Goal: Task Accomplishment & Management: Complete application form

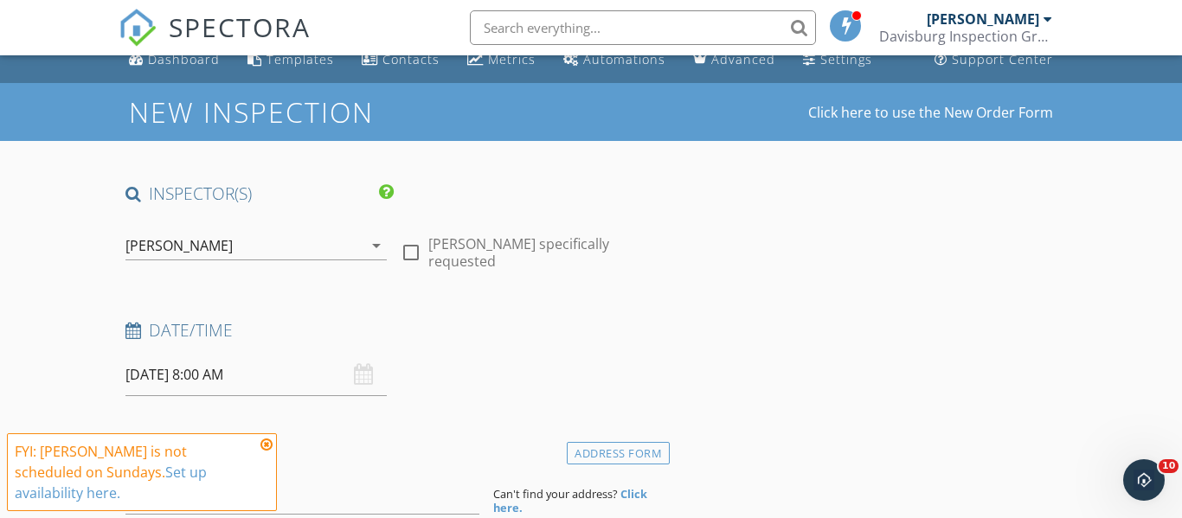
scroll to position [147, 0]
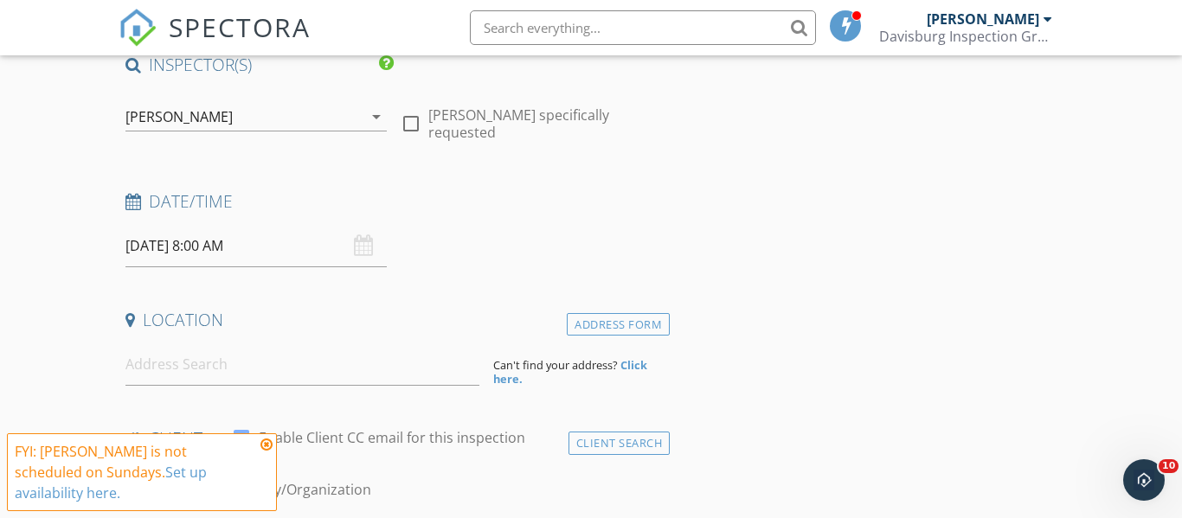
click at [214, 251] on input "09/28/2025 8:00 AM" at bounding box center [256, 246] width 262 height 42
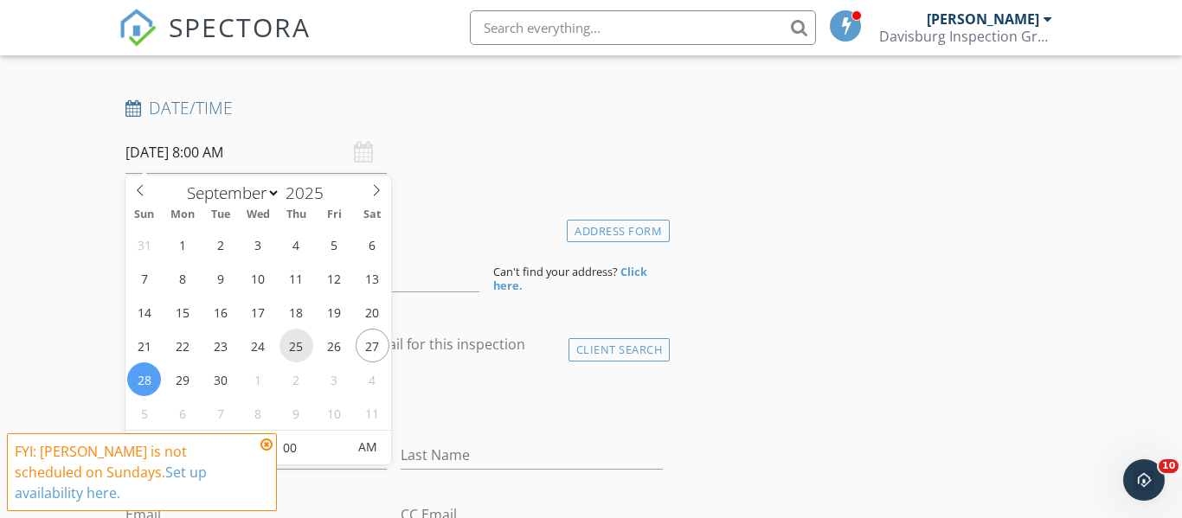
scroll to position [244, 0]
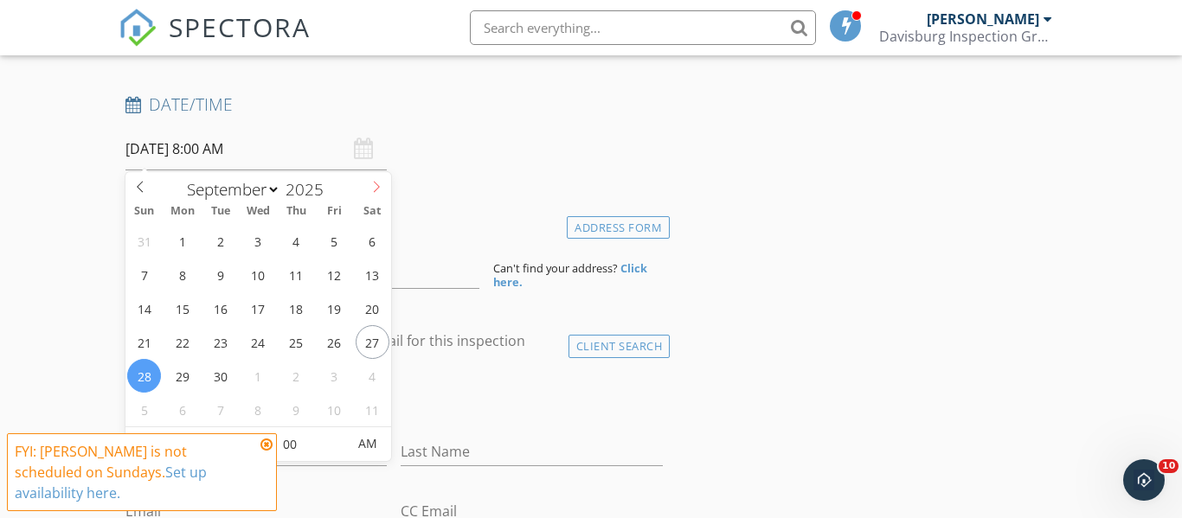
select select "9"
click at [373, 190] on icon at bounding box center [376, 187] width 12 height 12
type input "10/03/2025 8:00 AM"
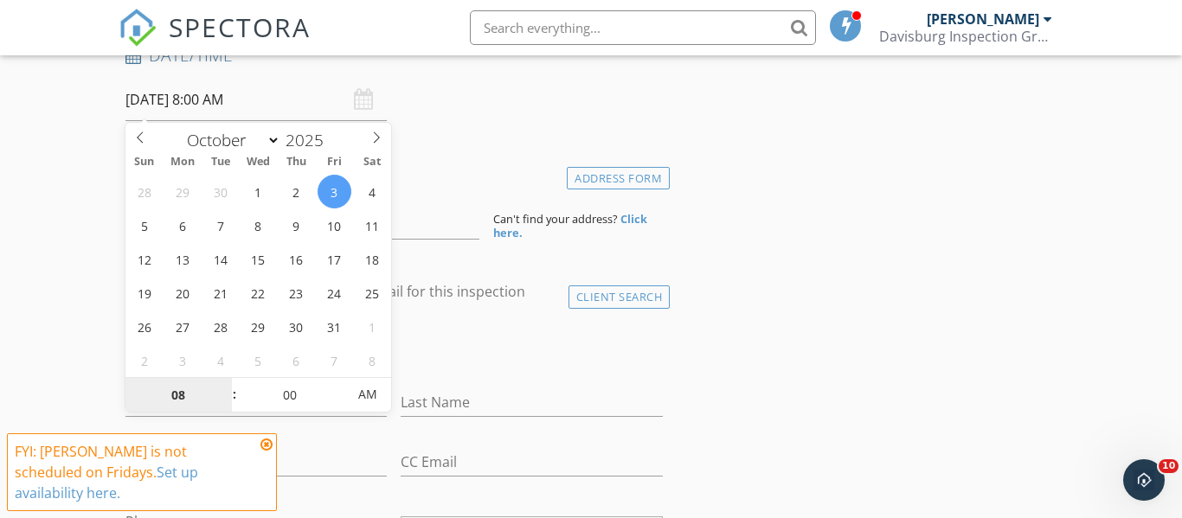
scroll to position [460, 0]
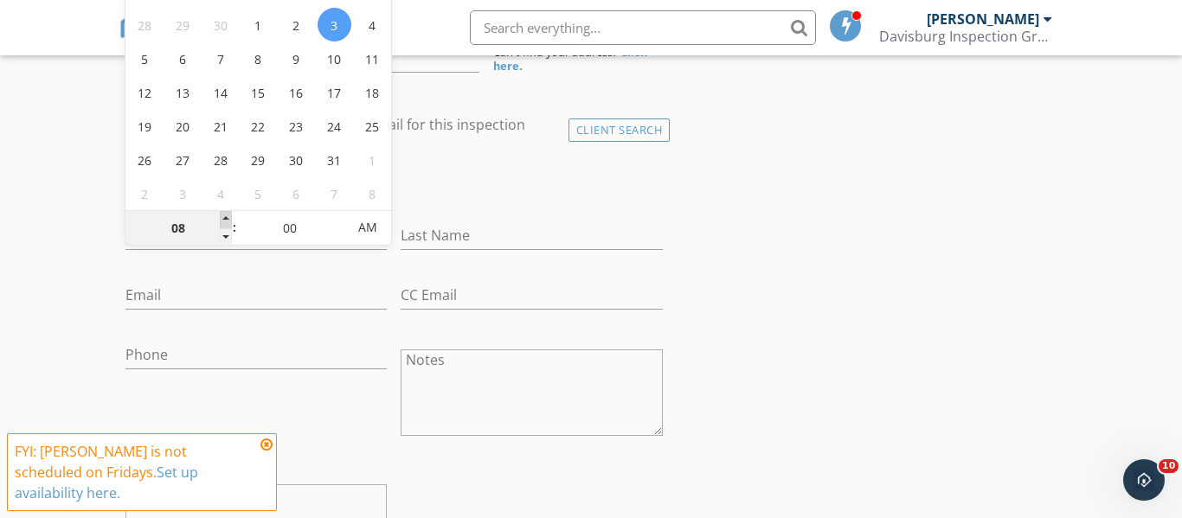
type input "09"
click at [229, 218] on span at bounding box center [226, 219] width 12 height 17
type input "10/03/2025 9:00 PM"
click at [344, 212] on span "AM" at bounding box center [368, 227] width 48 height 35
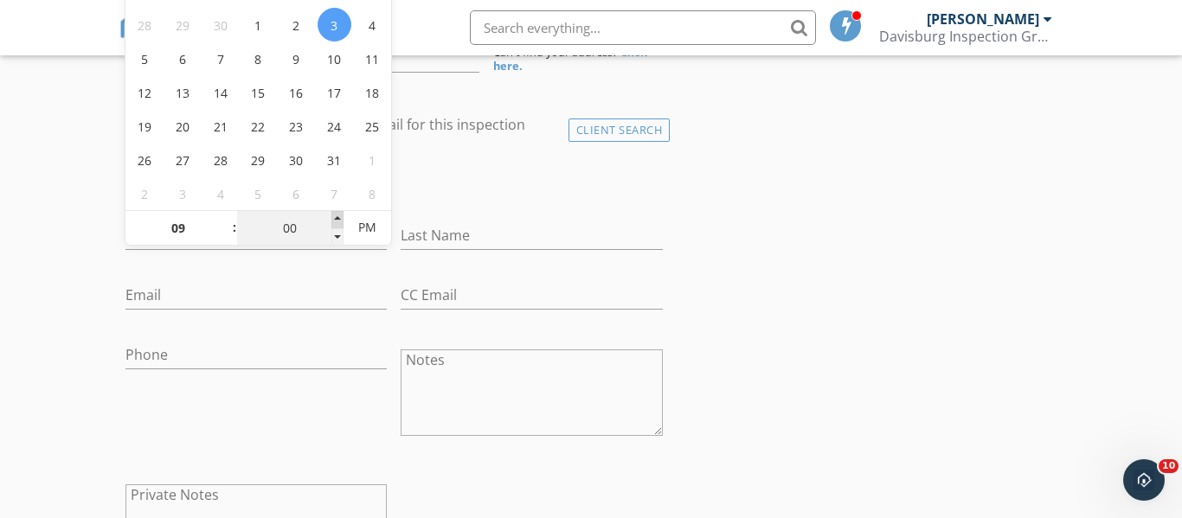
type input "05"
type input "10/03/2025 9:05 PM"
click at [341, 213] on span at bounding box center [337, 219] width 12 height 17
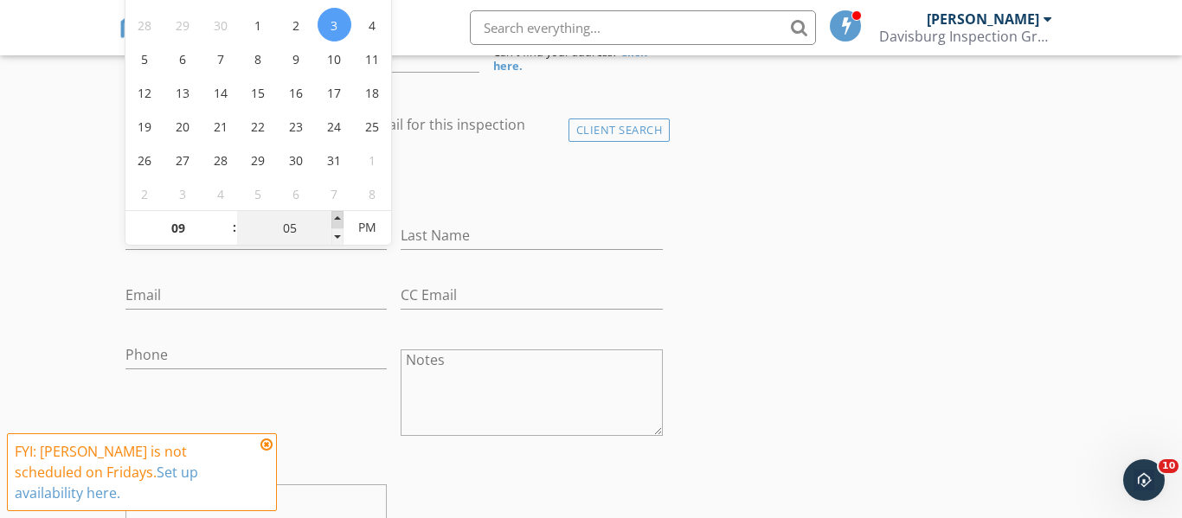
type input "10"
type input "10/03/2025 9:10 PM"
click at [341, 213] on span at bounding box center [337, 219] width 12 height 17
type input "15"
type input "10/03/2025 9:15 PM"
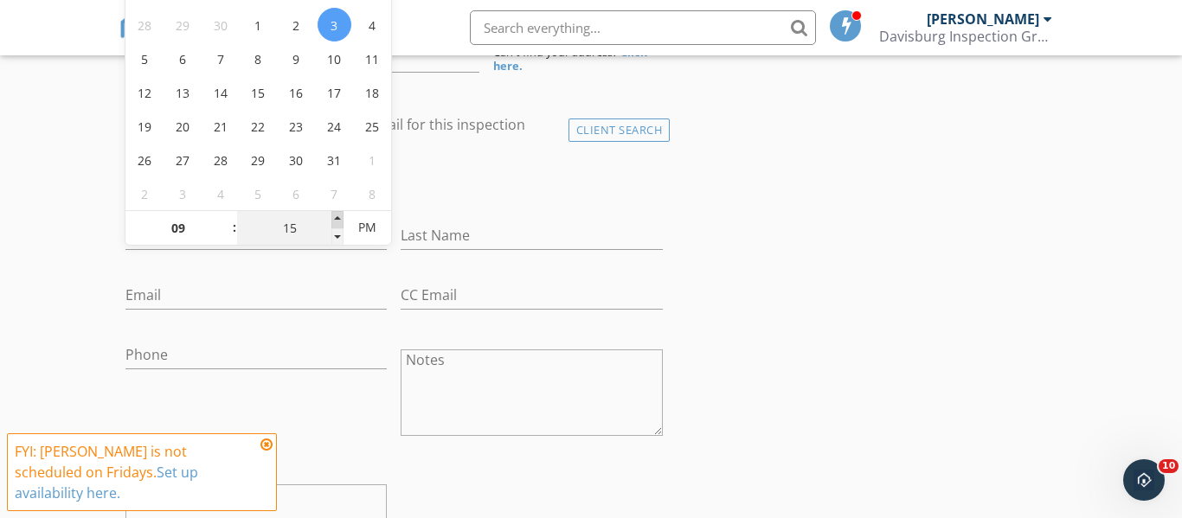
click at [341, 213] on span at bounding box center [337, 219] width 12 height 17
type input "20"
type input "10/03/2025 9:20 PM"
click at [341, 213] on span at bounding box center [337, 219] width 12 height 17
type input "25"
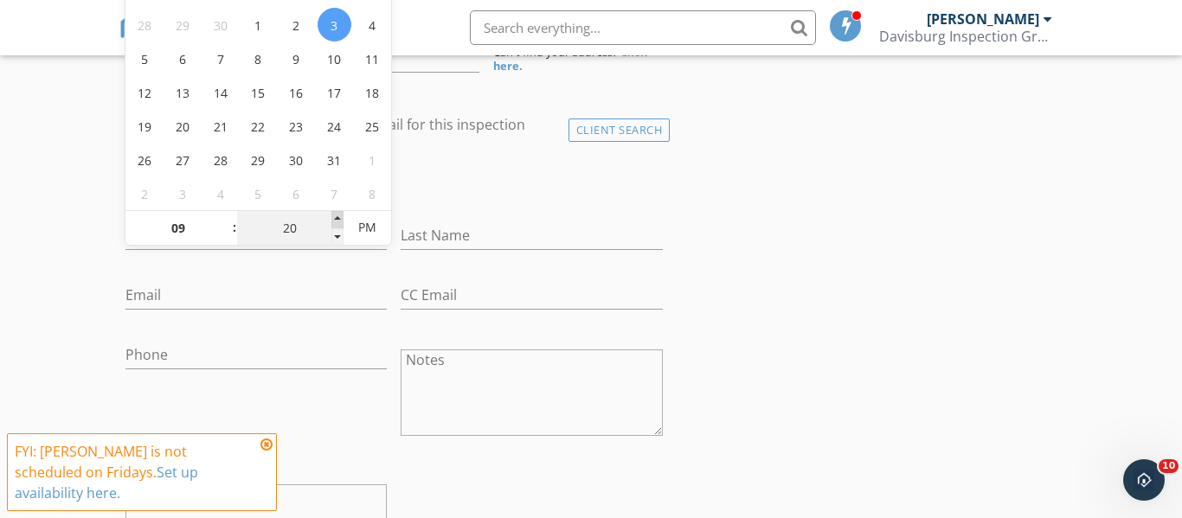
type input "10/03/2025 9:25 PM"
click at [341, 213] on span at bounding box center [337, 219] width 12 height 17
type input "30"
type input "10/03/2025 9:30 PM"
click at [341, 213] on span at bounding box center [337, 219] width 12 height 17
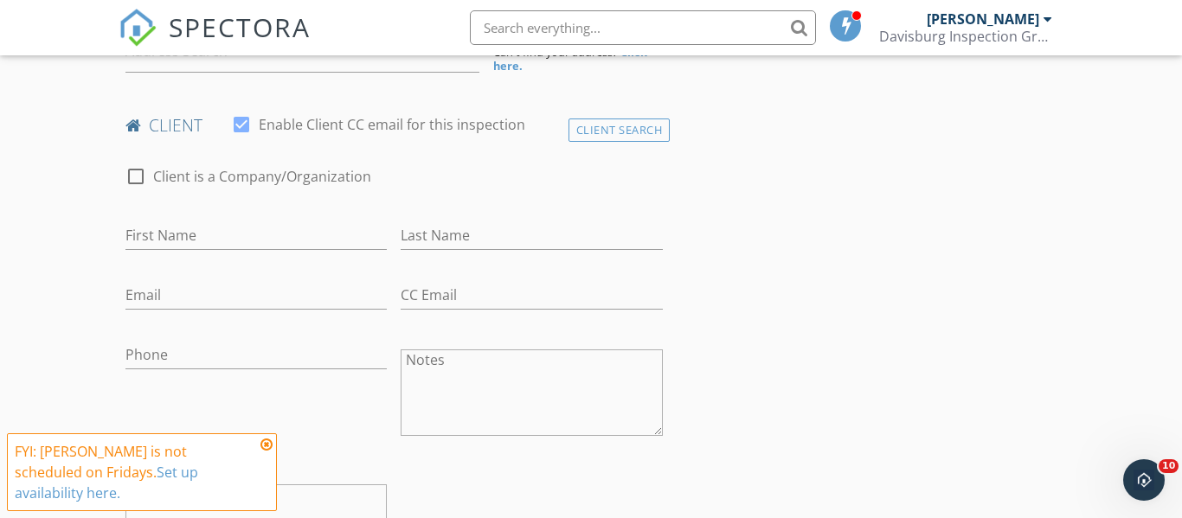
click at [266, 448] on icon at bounding box center [266, 445] width 12 height 14
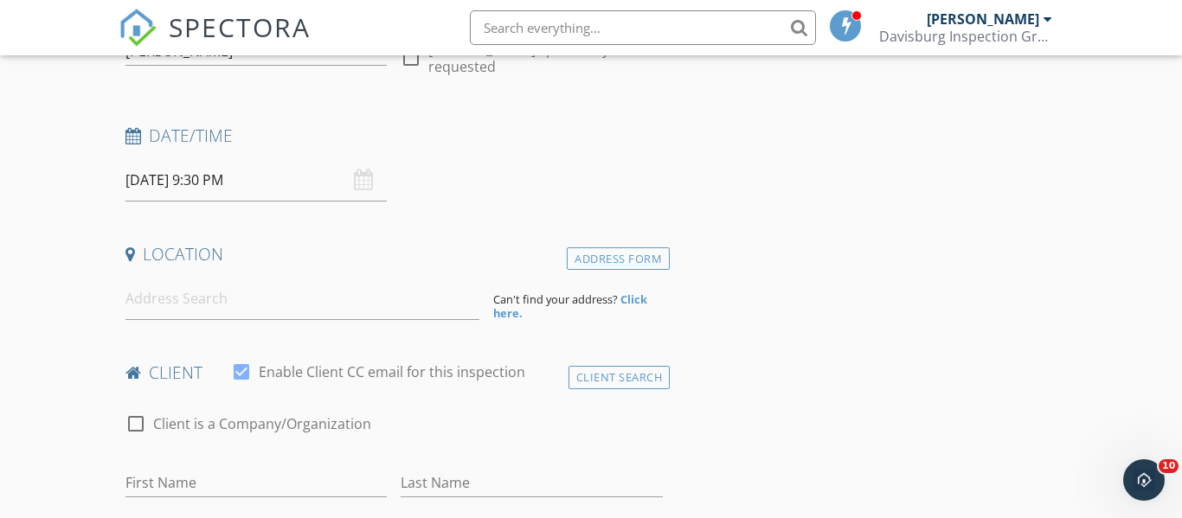
scroll to position [214, 0]
click at [232, 294] on input at bounding box center [302, 298] width 354 height 42
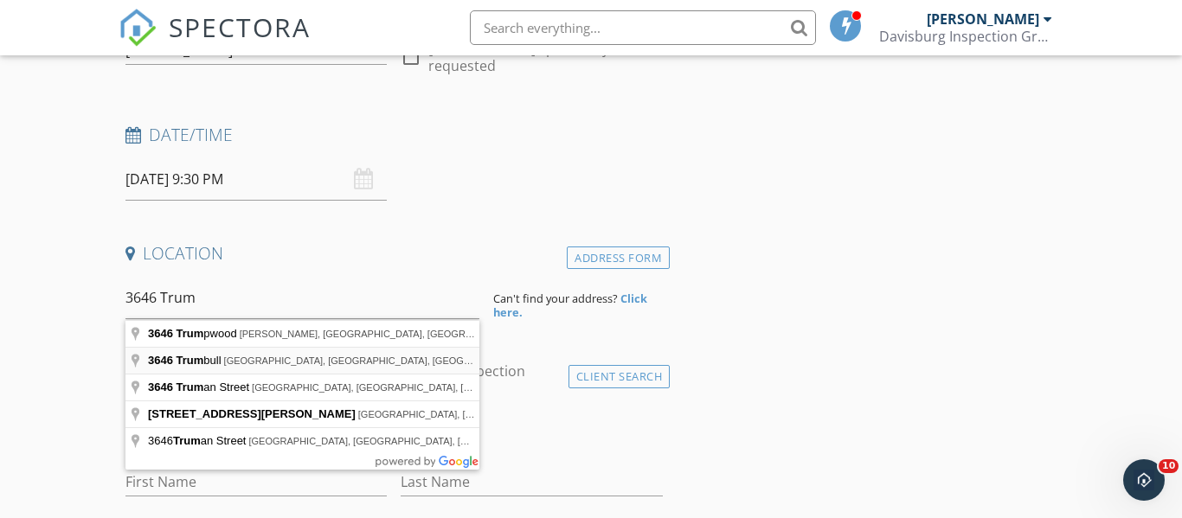
type input "3646 Trumbull, Detroit, MI, USA"
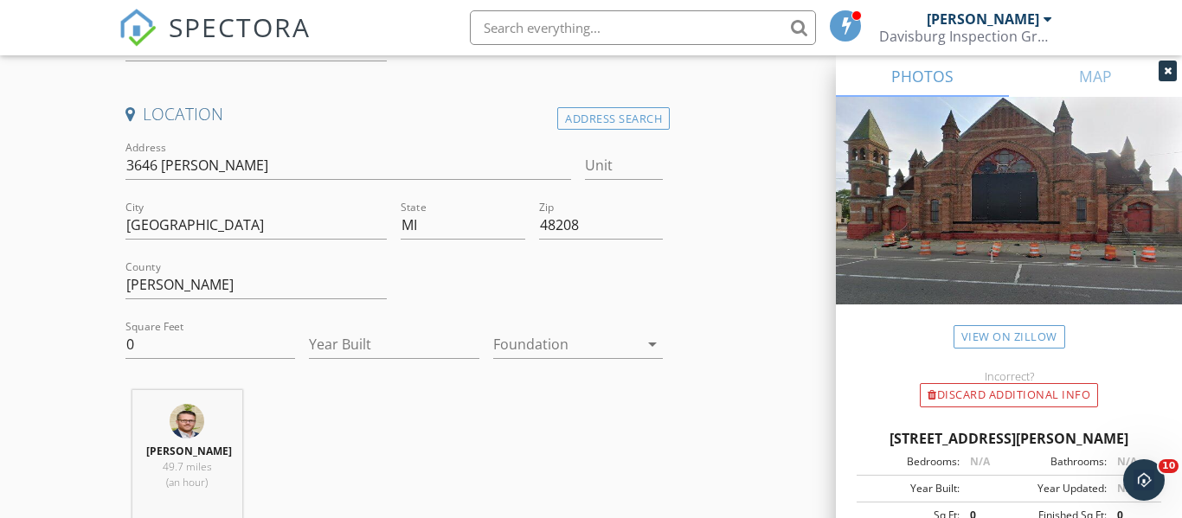
scroll to position [358, 0]
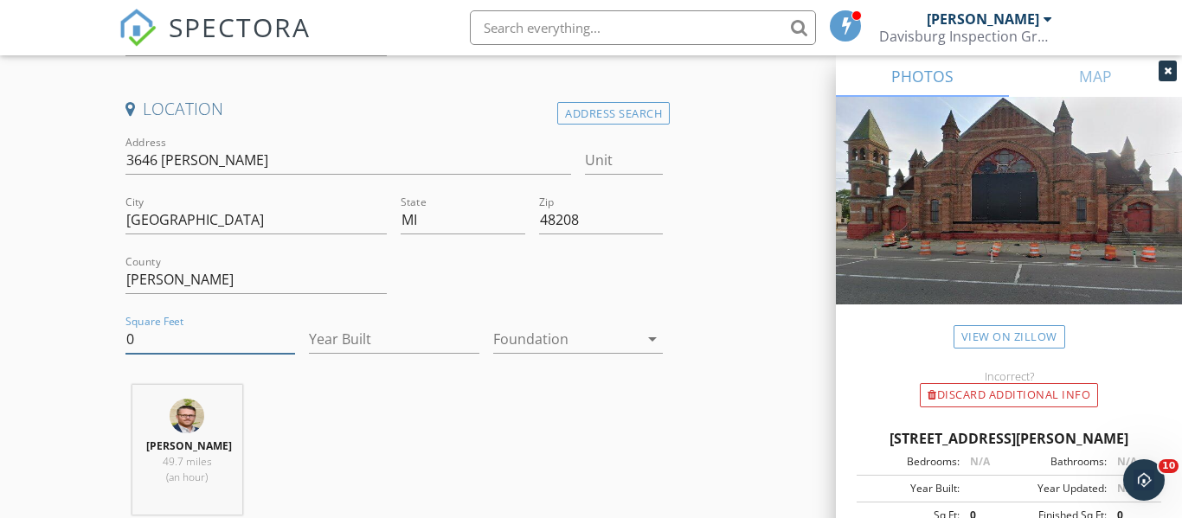
click at [176, 331] on input "0" at bounding box center [210, 339] width 170 height 29
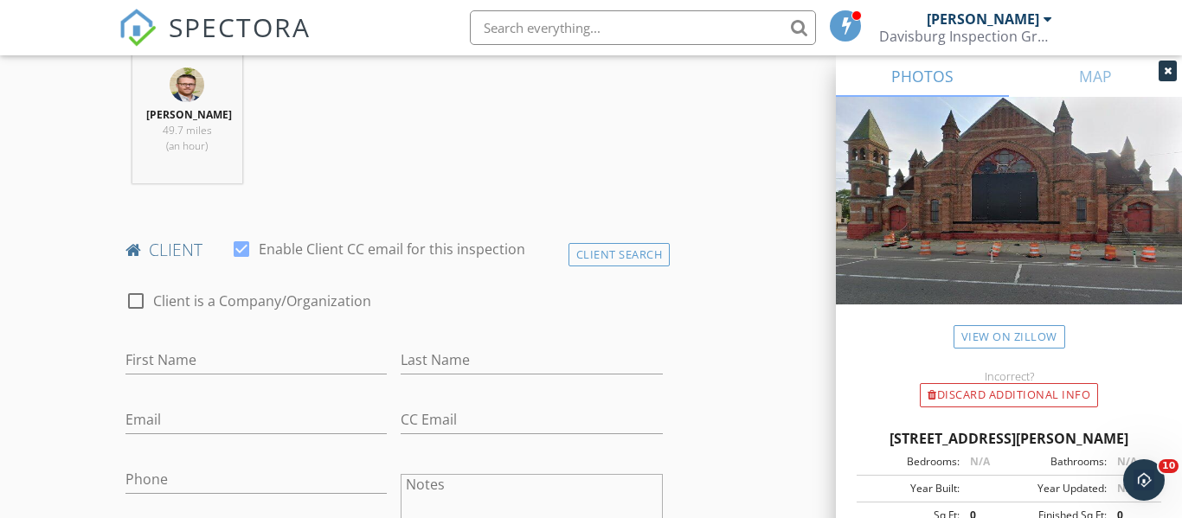
scroll to position [852, 0]
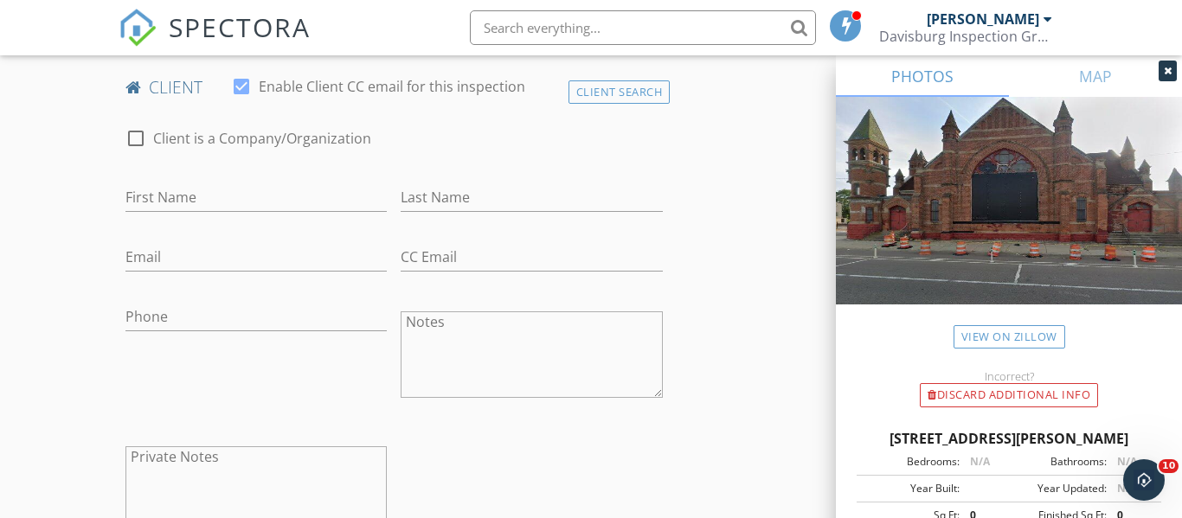
type input "1200"
click at [234, 209] on input "First Name" at bounding box center [256, 197] width 262 height 29
type input "Julia"
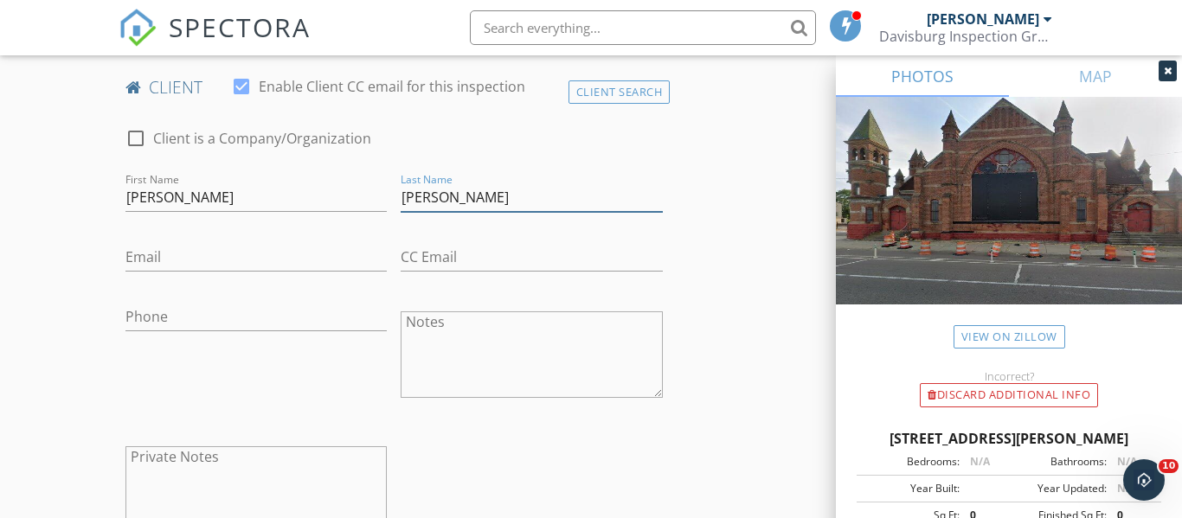
type input "Neal"
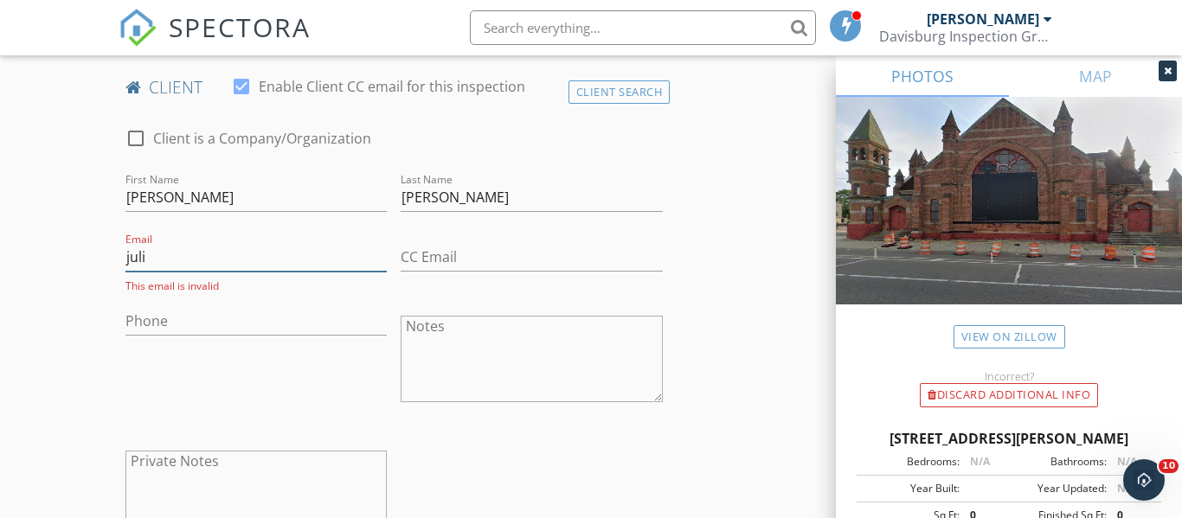
type input "julia"
type input "Julia.elizabeth.neal@gmail.com"
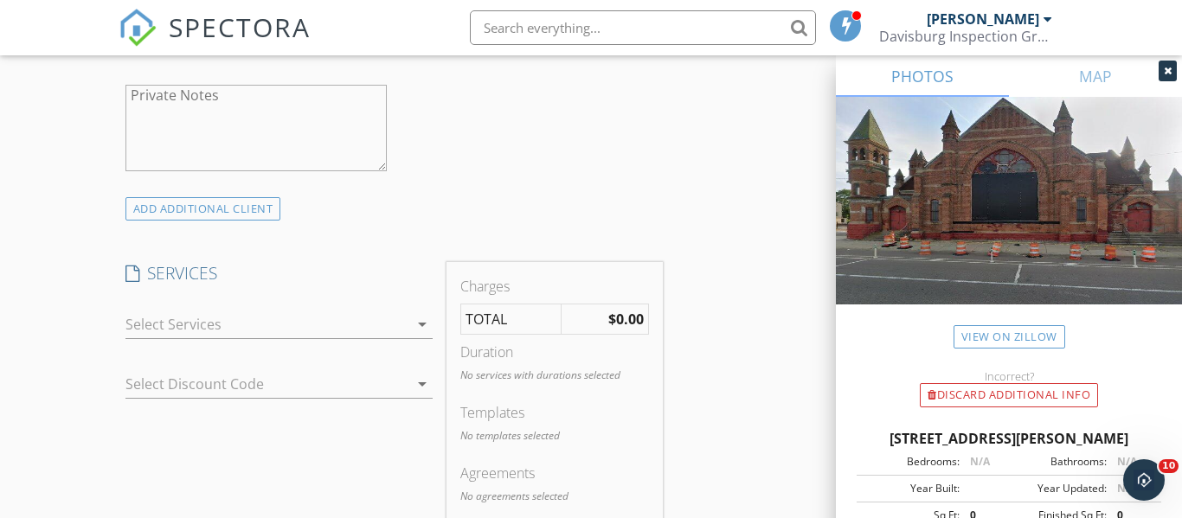
scroll to position [1387, 0]
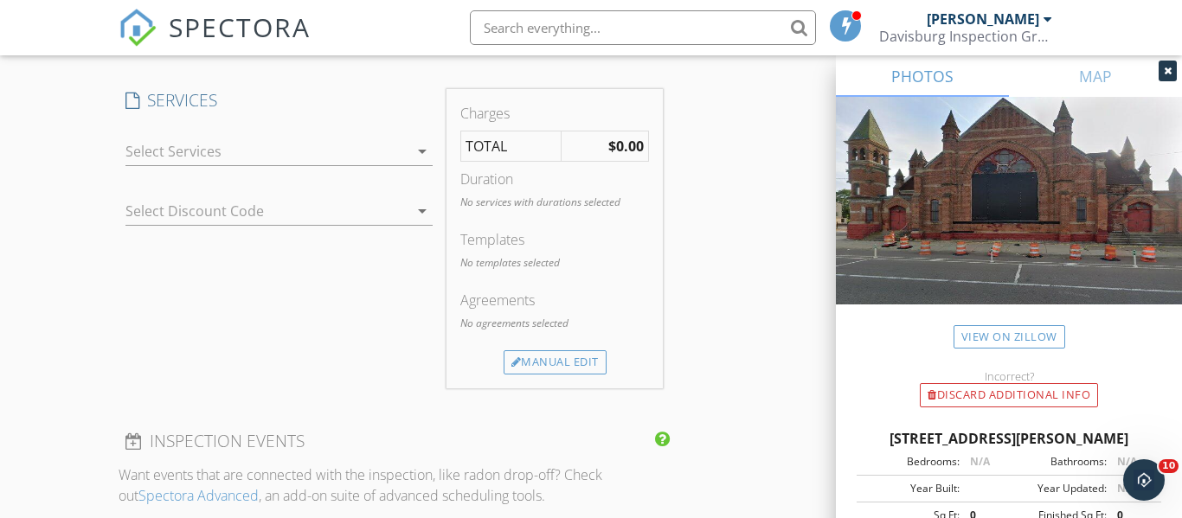
type input "678-490-1065"
click at [278, 165] on div at bounding box center [267, 152] width 284 height 28
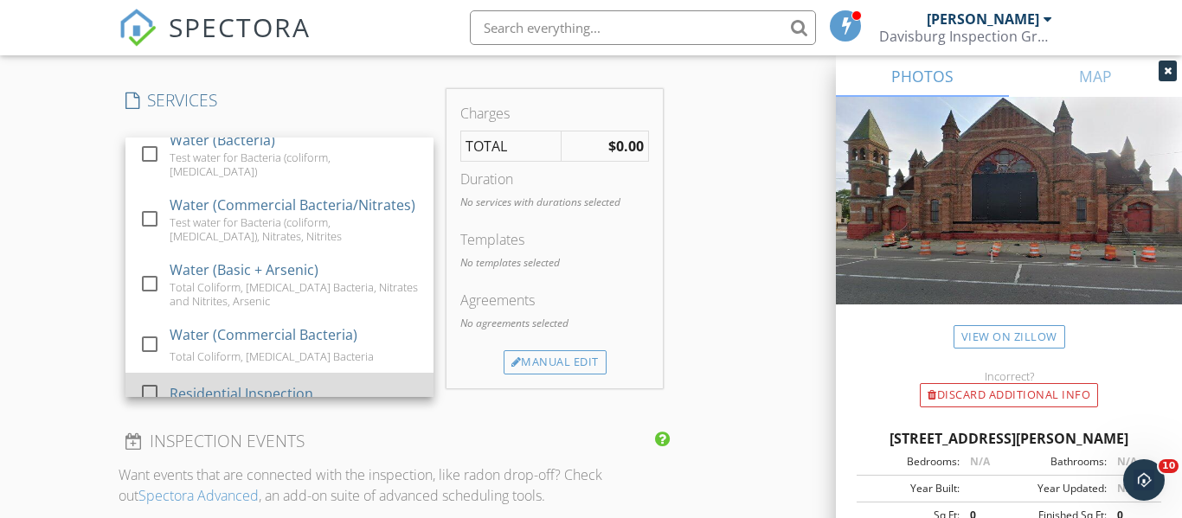
scroll to position [703, 0]
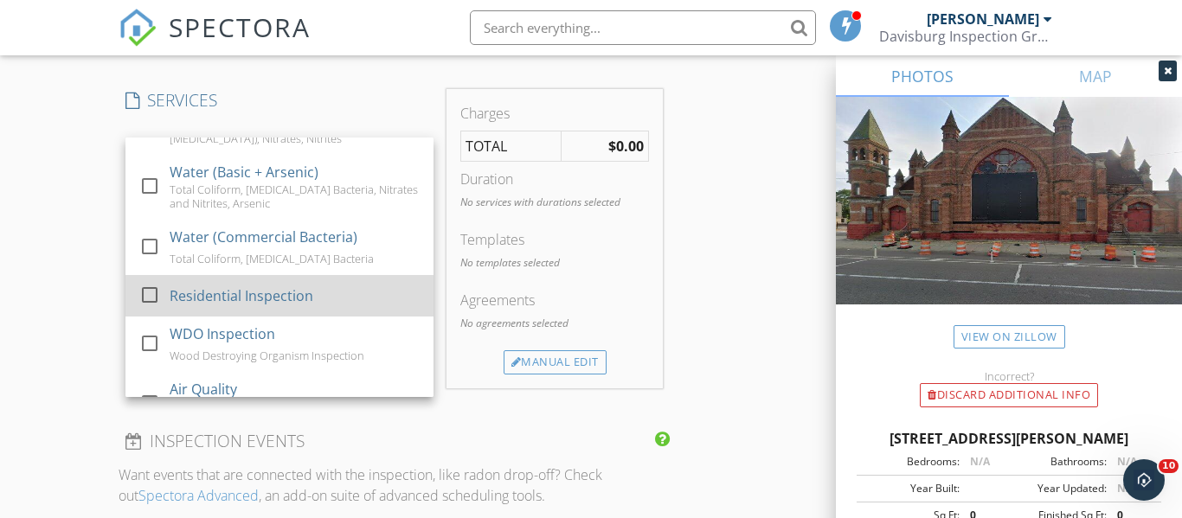
click at [245, 287] on div "Residential Inspection" at bounding box center [295, 296] width 250 height 35
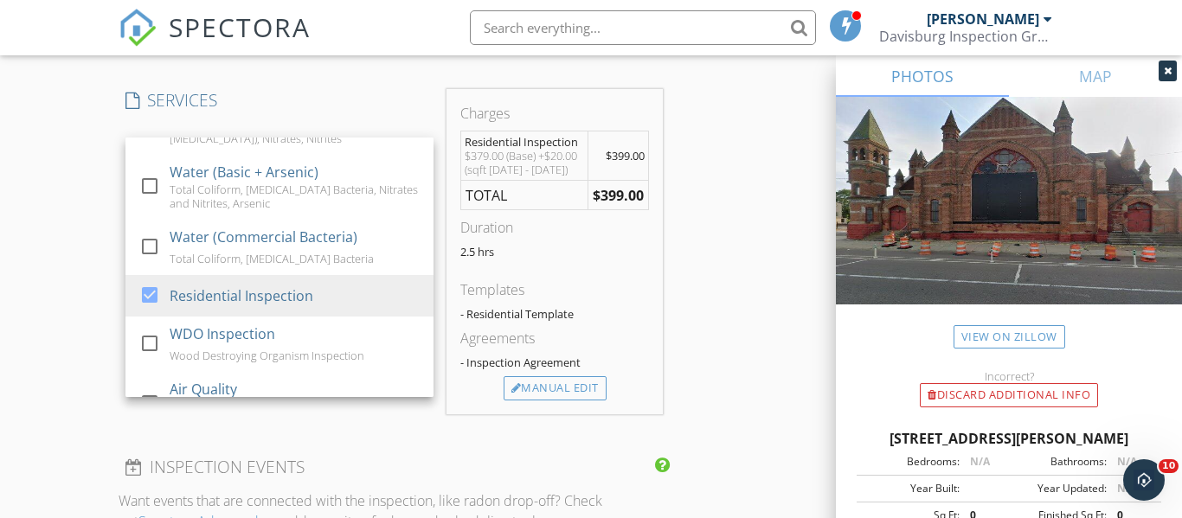
click at [75, 170] on div "New Inspection Click here to use the New Order Form INSPECTOR(S) check_box Ryan…" at bounding box center [591, 246] width 1182 height 3064
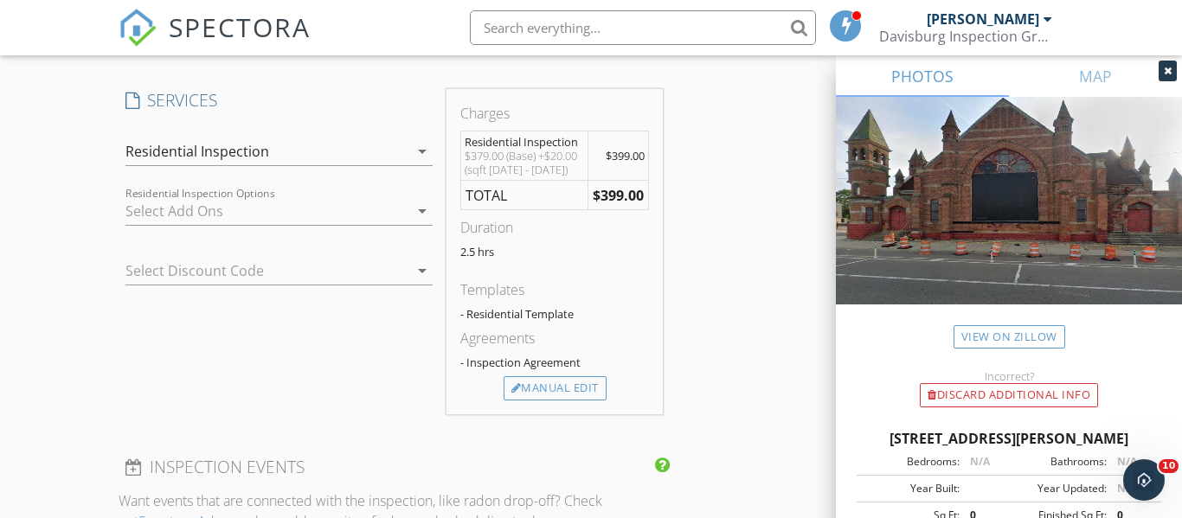
scroll to position [2335, 0]
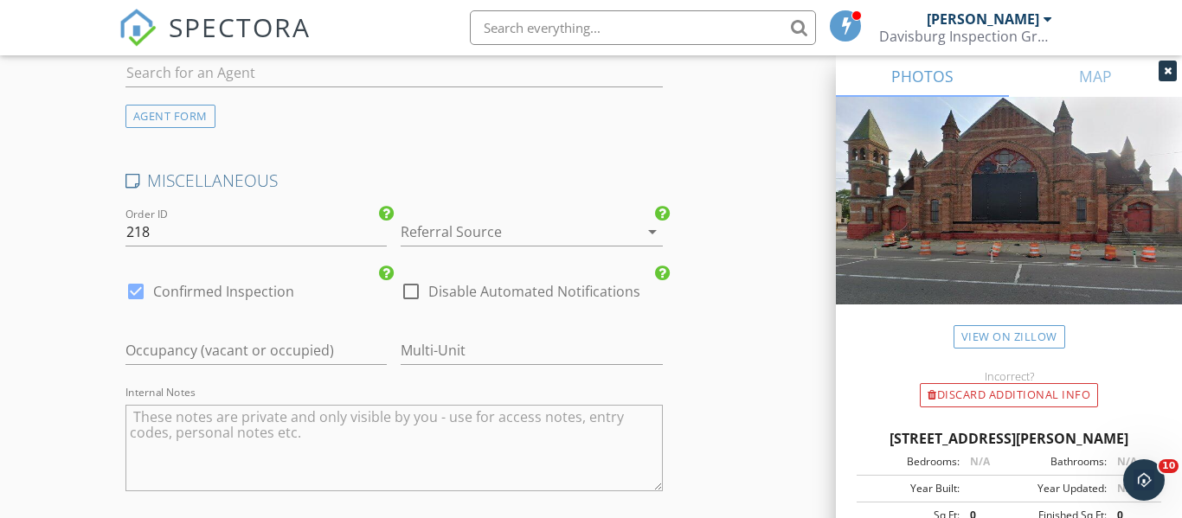
click at [506, 237] on div at bounding box center [508, 232] width 214 height 28
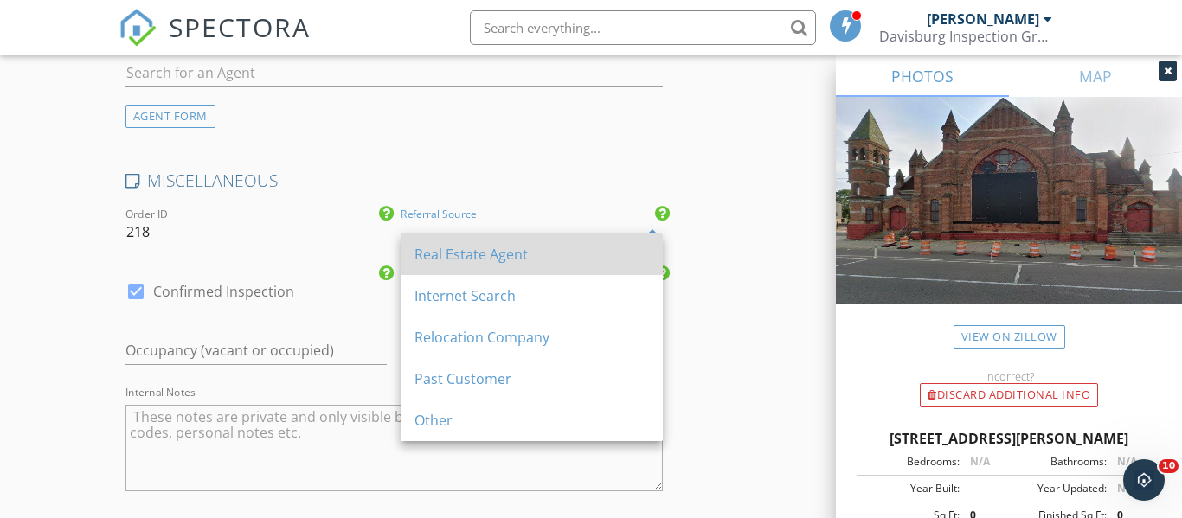
click at [511, 241] on div "Real Estate Agent" at bounding box center [531, 255] width 234 height 42
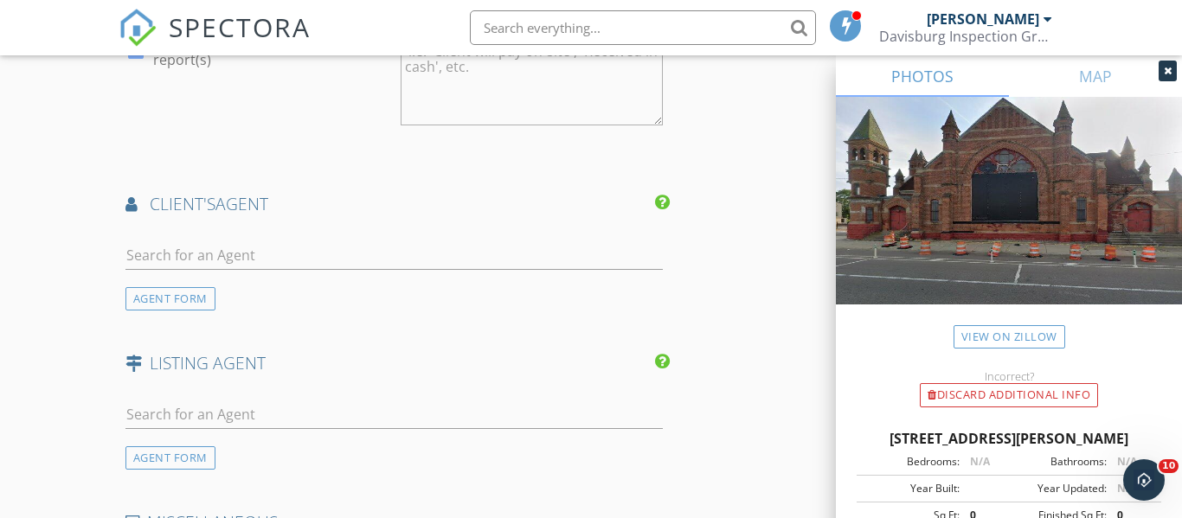
scroll to position [2073, 0]
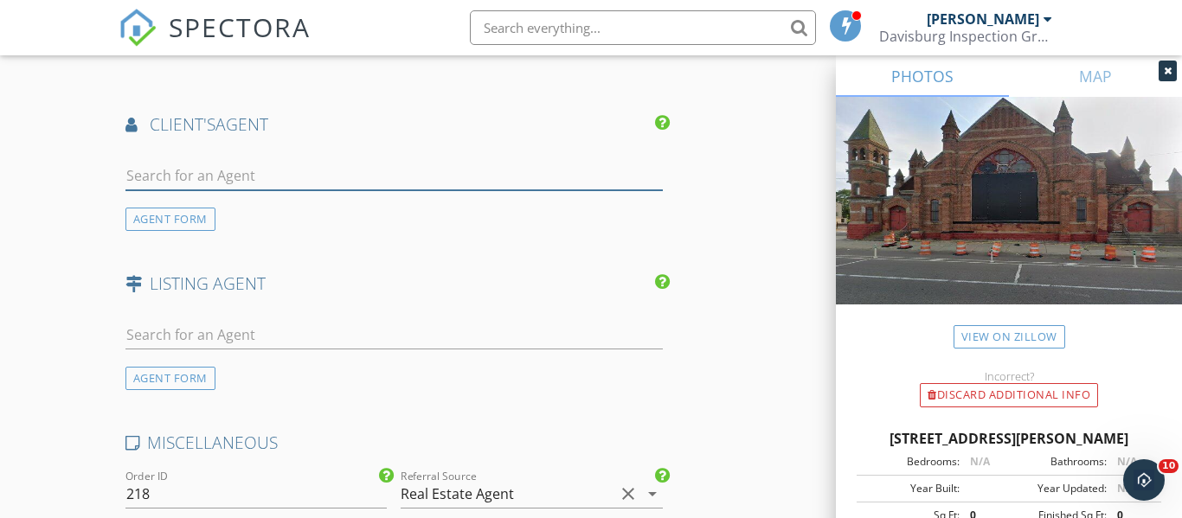
click at [340, 190] on input "text" at bounding box center [393, 176] width 537 height 29
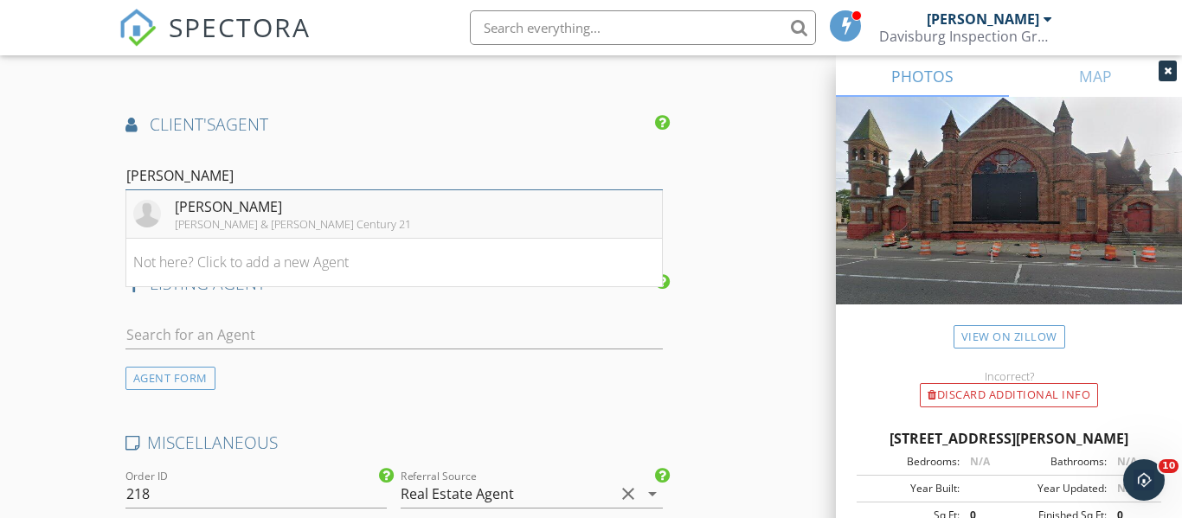
type input "Marty"
click at [194, 231] on div "Curran & Oberski Century 21" at bounding box center [293, 224] width 236 height 14
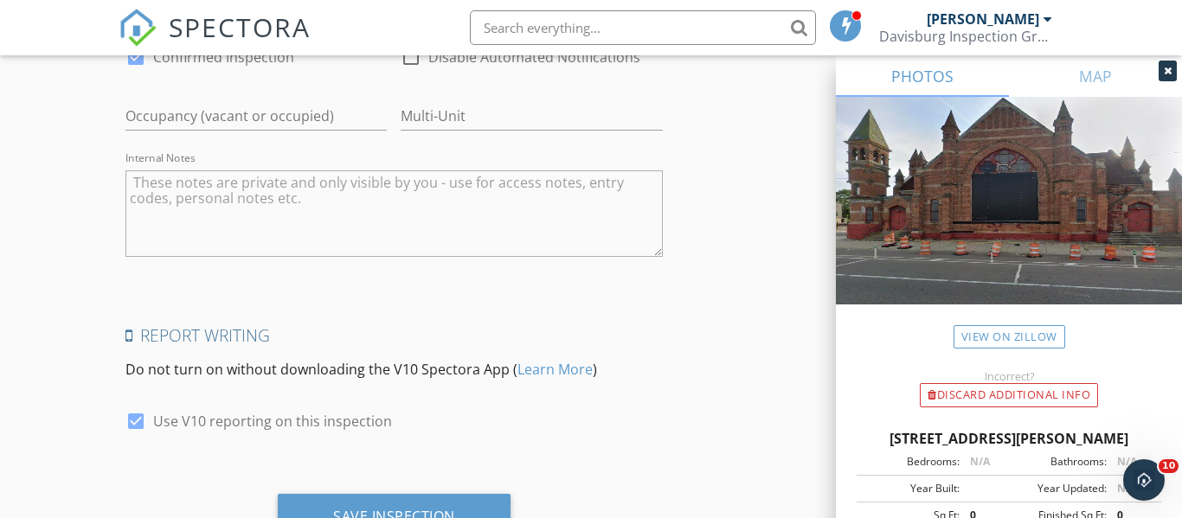
scroll to position [3057, 0]
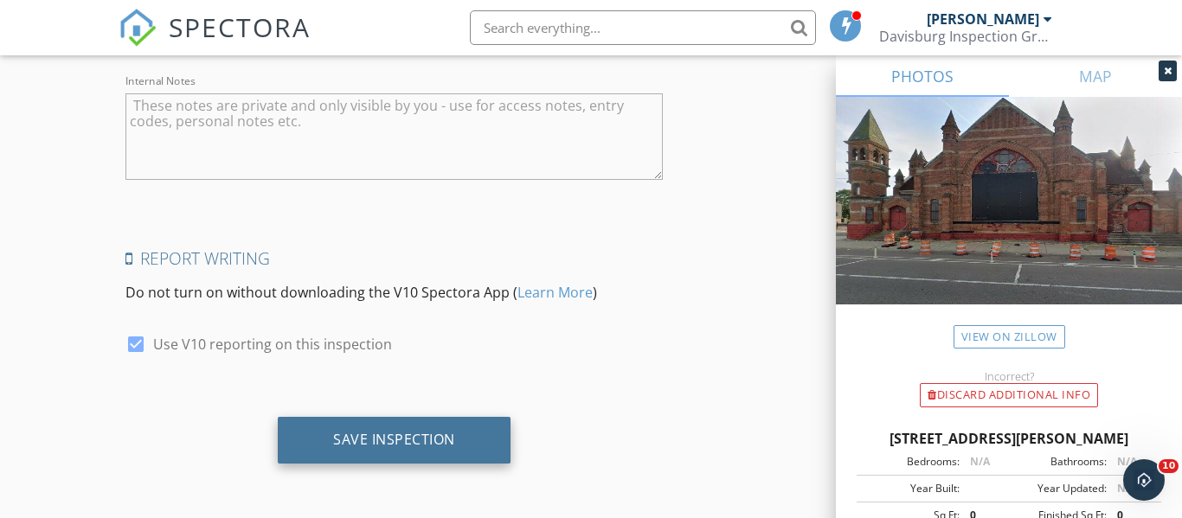
click at [399, 441] on div "Save Inspection" at bounding box center [394, 439] width 122 height 17
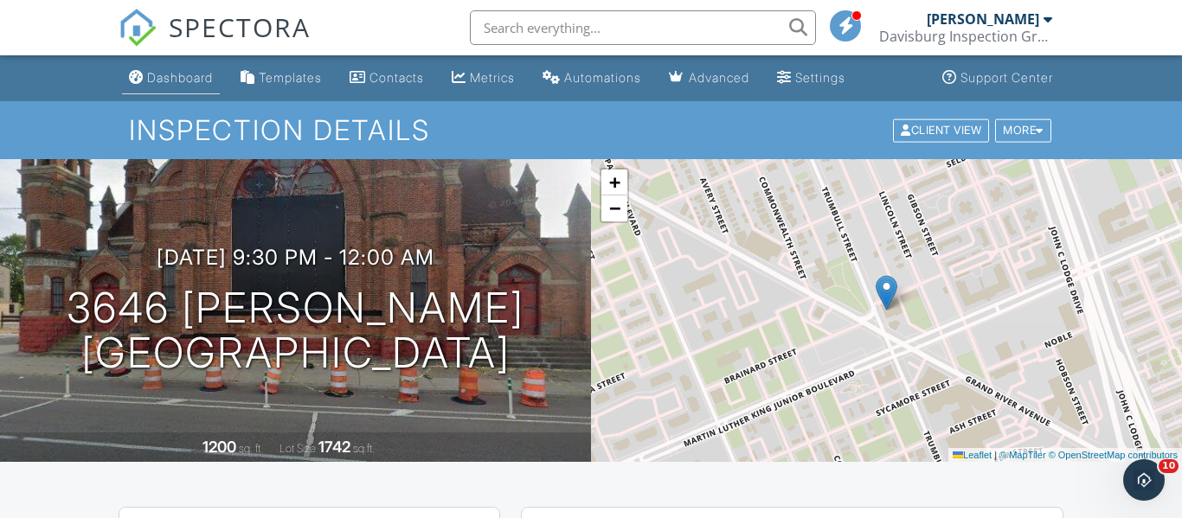
click at [175, 80] on div "Dashboard" at bounding box center [180, 77] width 66 height 15
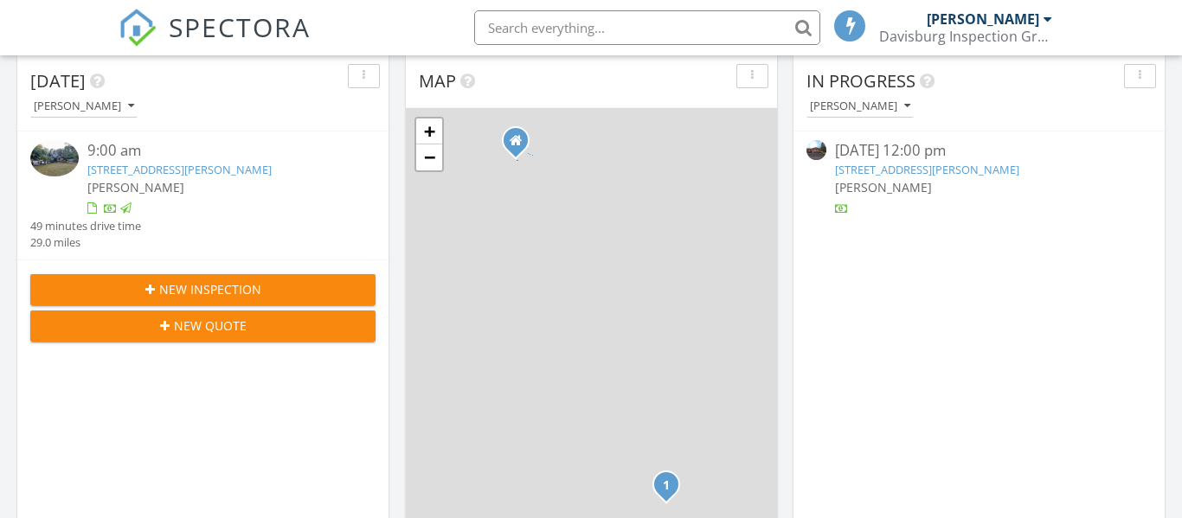
click at [229, 299] on span "New Inspection" at bounding box center [210, 289] width 102 height 18
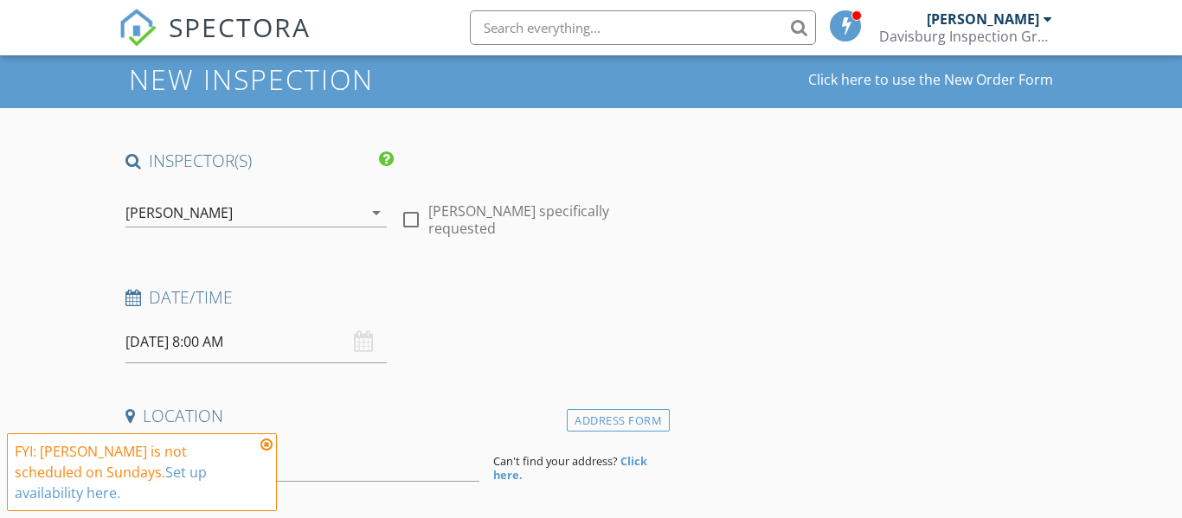
scroll to position [80, 0]
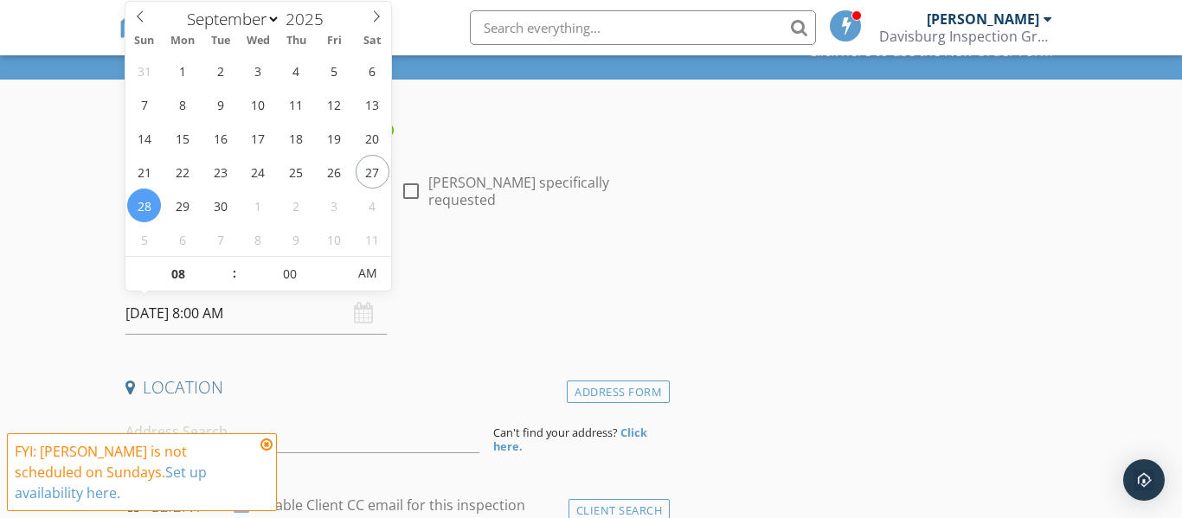
click at [258, 318] on input "[DATE] 8:00 AM" at bounding box center [256, 313] width 262 height 42
type input "09/29/2025 8:00 AM"
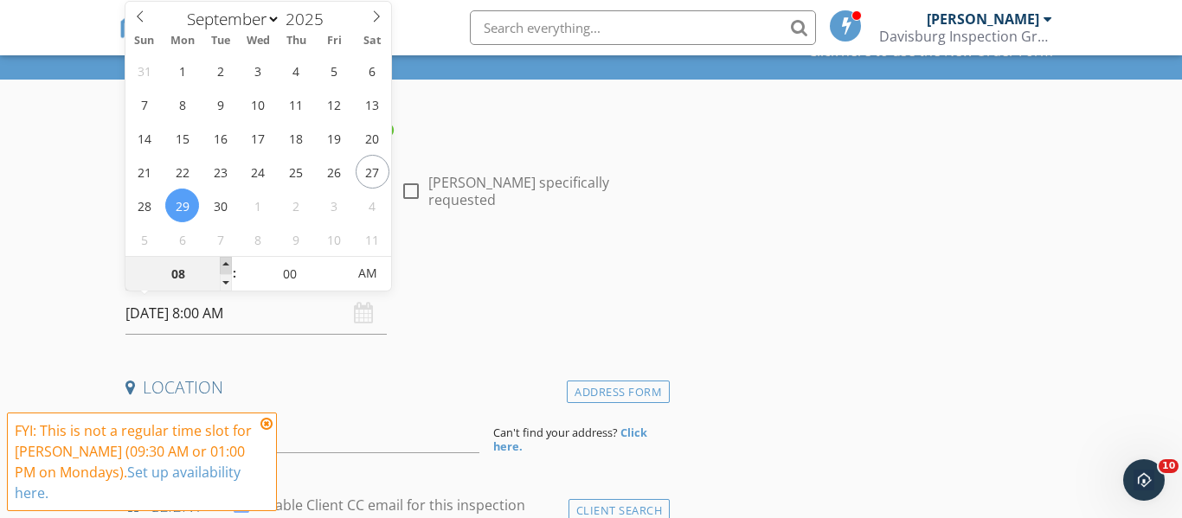
type input "09"
type input "09/29/2025 9:00 AM"
click at [224, 266] on span at bounding box center [226, 265] width 12 height 17
type input "10"
type input "09/29/2025 10:00 AM"
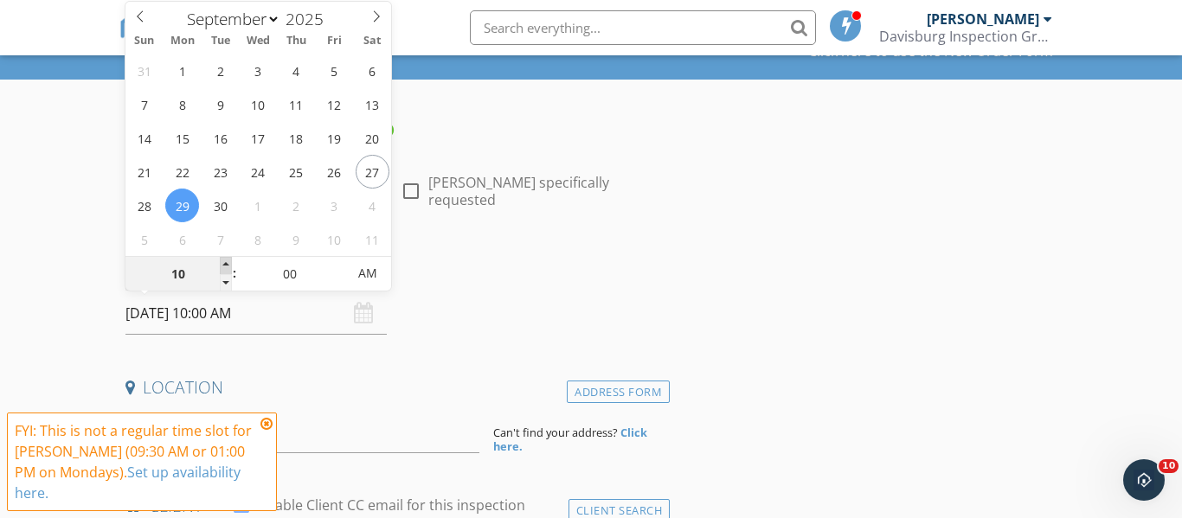
click at [224, 266] on span at bounding box center [226, 265] width 12 height 17
type input "11"
type input "09/29/2025 11:00 AM"
click at [224, 266] on span at bounding box center [226, 265] width 12 height 17
type input "12"
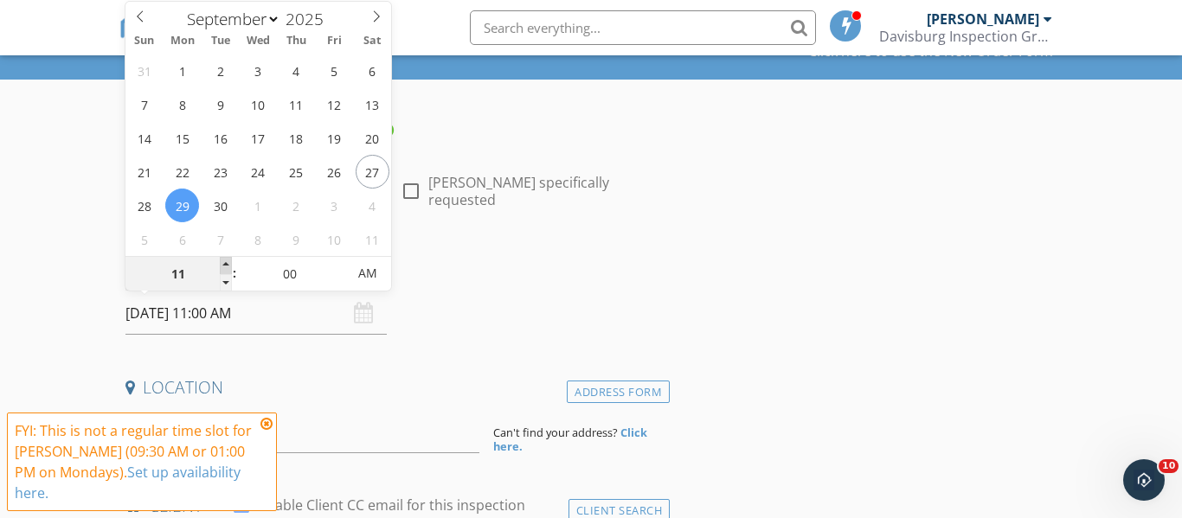
type input "09/29/2025 12:00 PM"
click at [224, 266] on span at bounding box center [226, 265] width 12 height 17
type input "01"
type input "09/29/2025 1:00 PM"
click at [224, 266] on span at bounding box center [226, 265] width 12 height 17
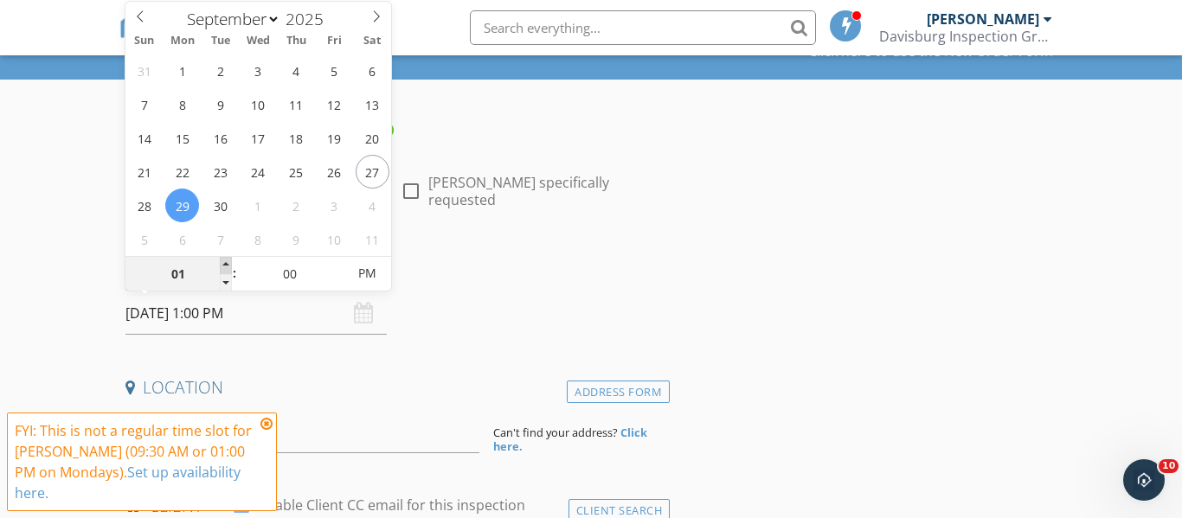
type input "02"
type input "09/29/2025 2:00 PM"
click at [224, 266] on span at bounding box center [226, 265] width 12 height 17
type input "05"
type input "09/29/2025 2:05 PM"
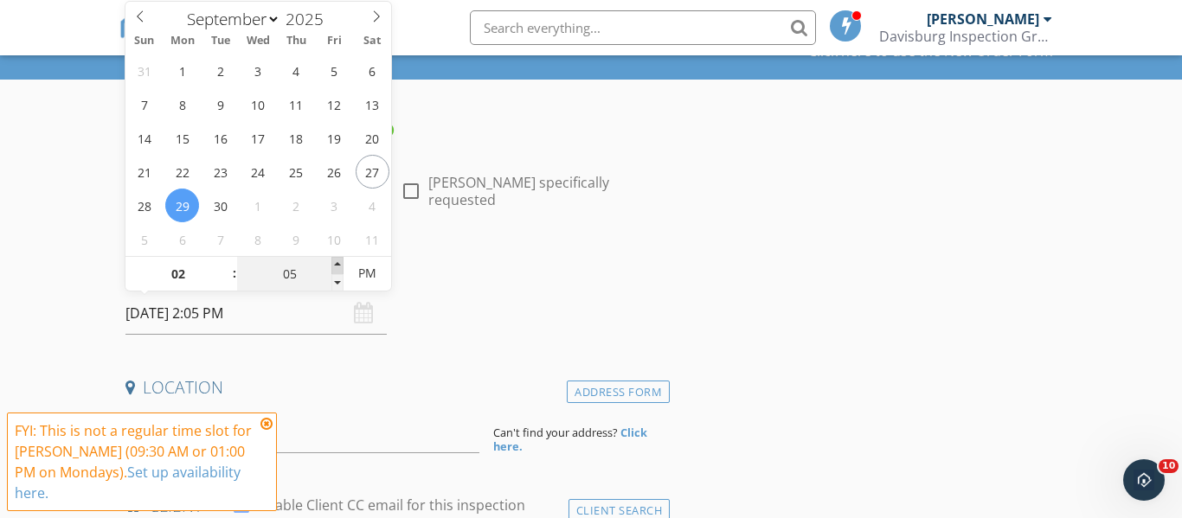
click at [336, 263] on span at bounding box center [337, 265] width 12 height 17
type input "10"
type input "09/29/2025 2:10 PM"
click at [336, 263] on span at bounding box center [337, 265] width 12 height 17
type input "15"
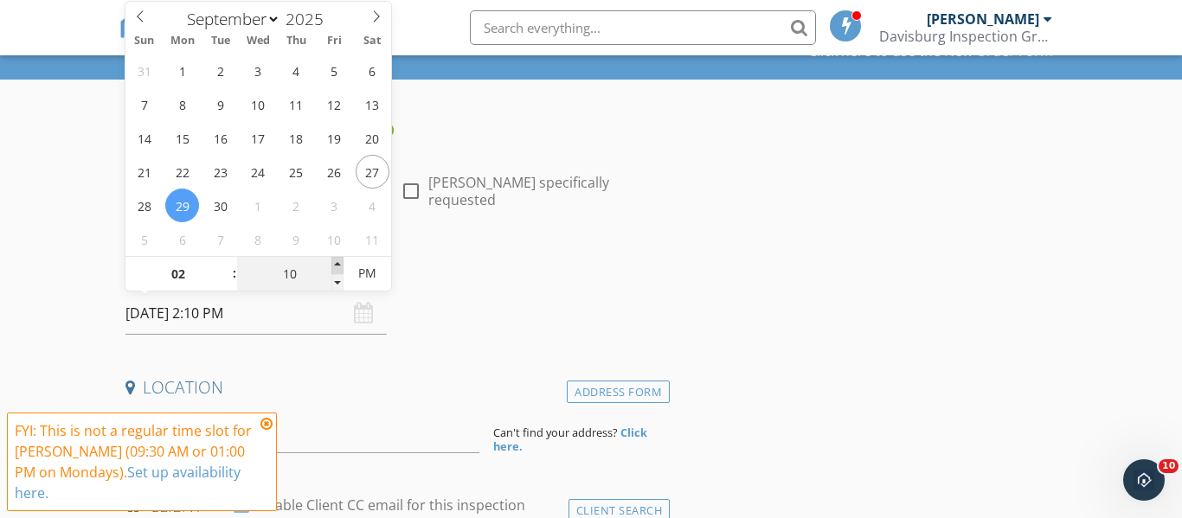
type input "09/29/2025 2:15 PM"
click at [336, 263] on span at bounding box center [337, 265] width 12 height 17
type input "20"
type input "09/29/2025 2:20 PM"
click at [336, 263] on span at bounding box center [337, 265] width 12 height 17
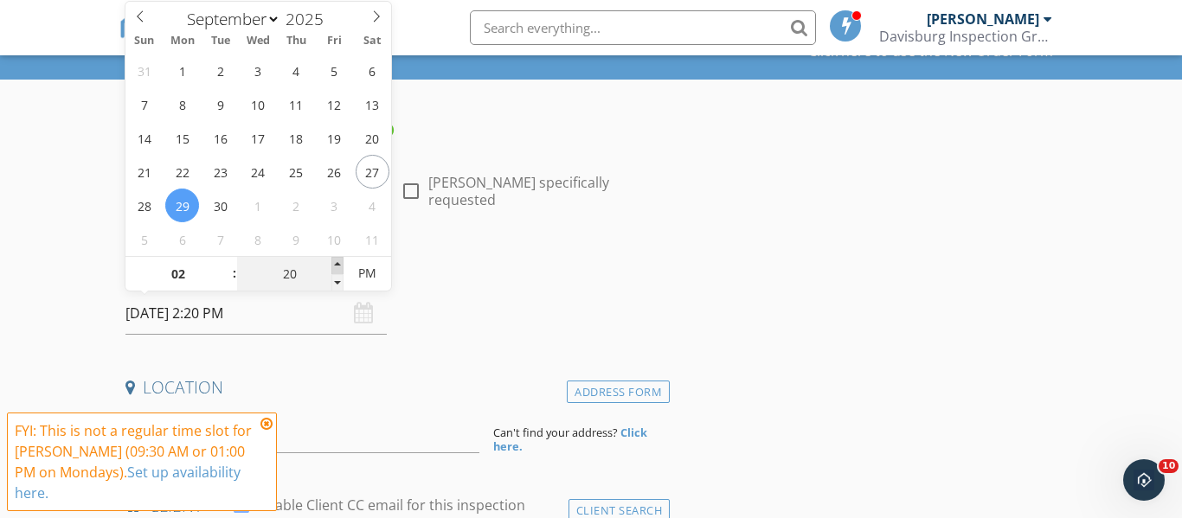
type input "25"
type input "09/29/2025 2:25 PM"
click at [337, 263] on span at bounding box center [337, 265] width 12 height 17
type input "30"
type input "[DATE] 2:30 PM"
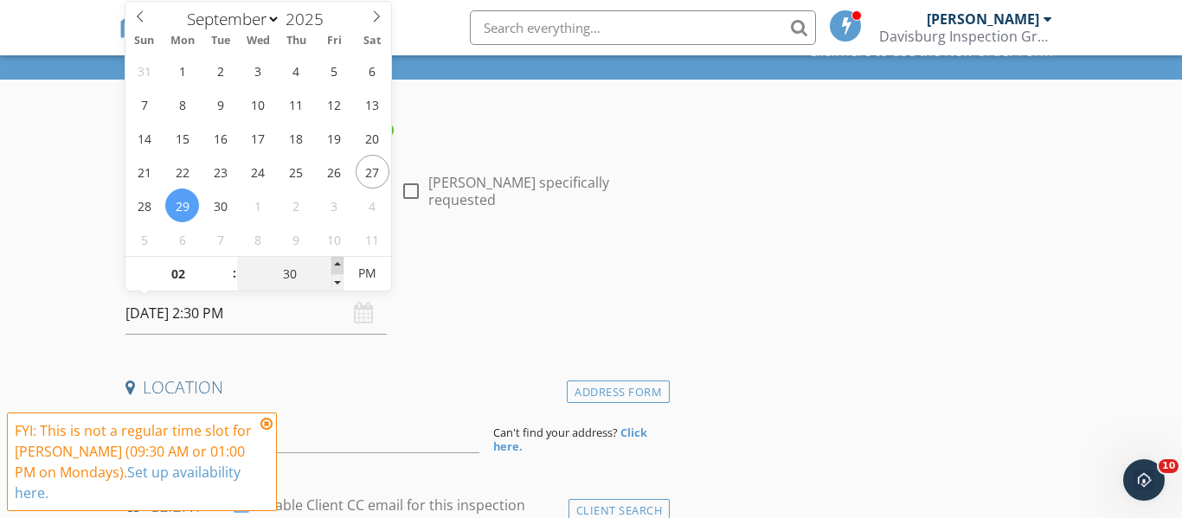
click at [337, 263] on span at bounding box center [337, 265] width 12 height 17
click at [268, 424] on icon at bounding box center [266, 424] width 12 height 14
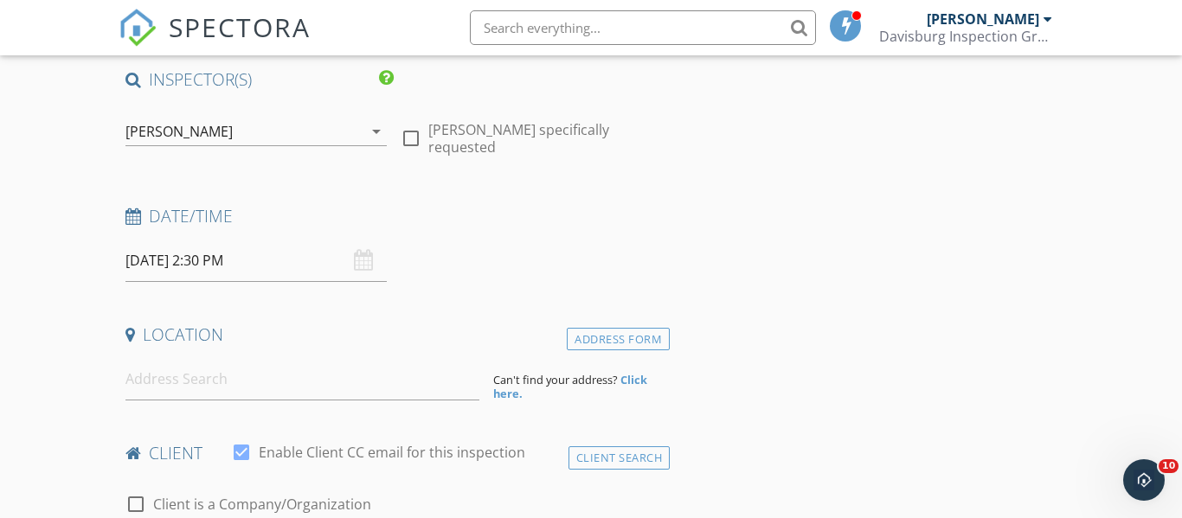
scroll to position [151, 0]
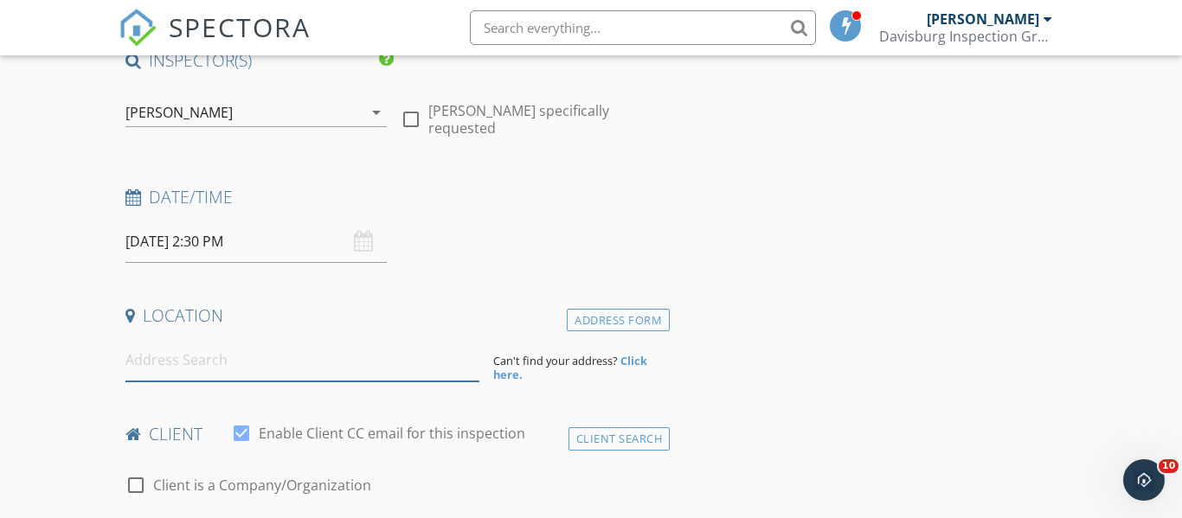
click at [222, 369] on input at bounding box center [302, 360] width 354 height 42
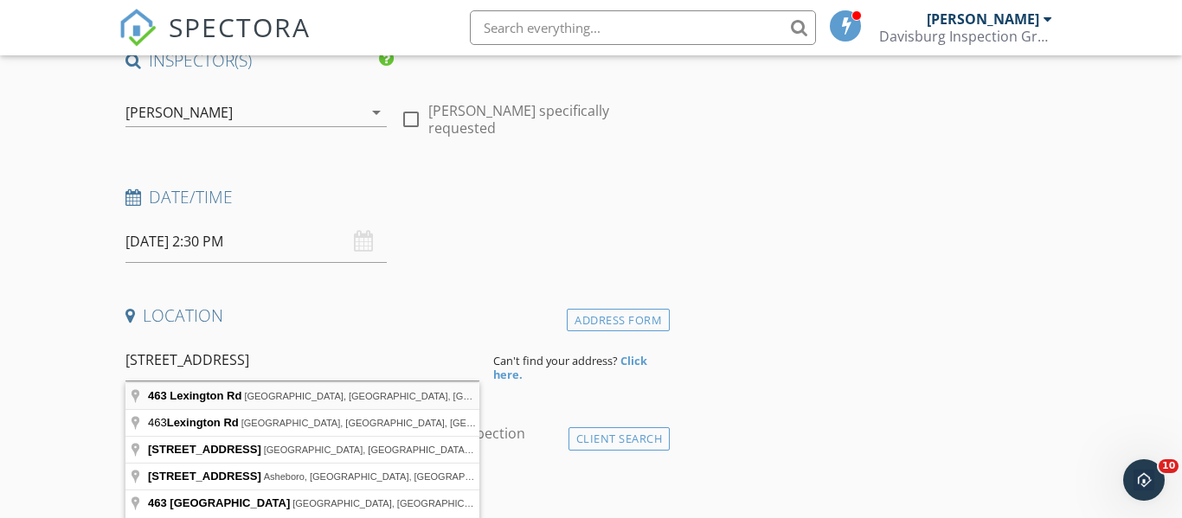
type input "463 Lexington Rd, Grosse Pointe Farms, MI, USA"
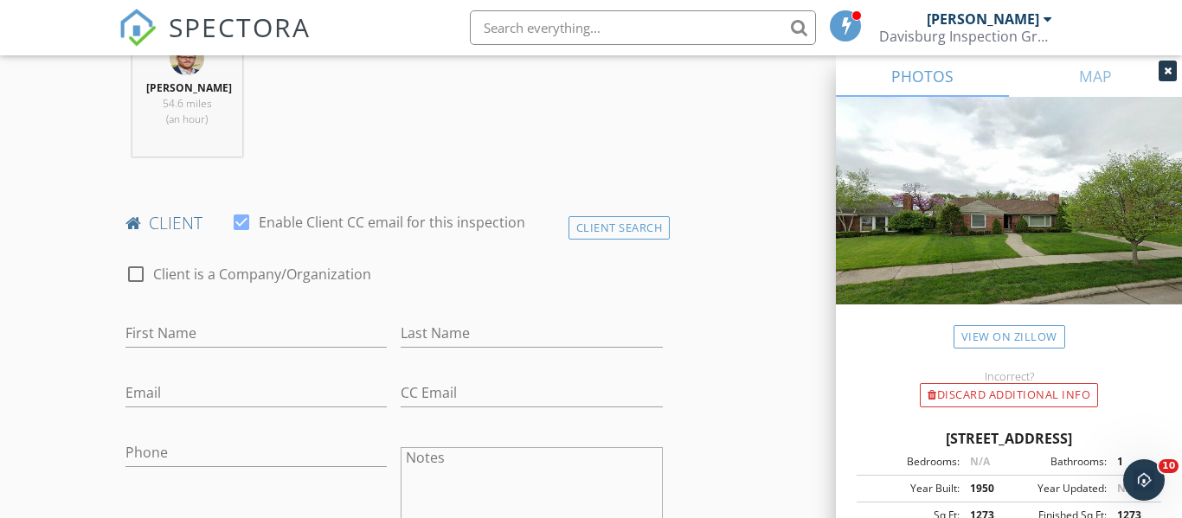
scroll to position [829, 0]
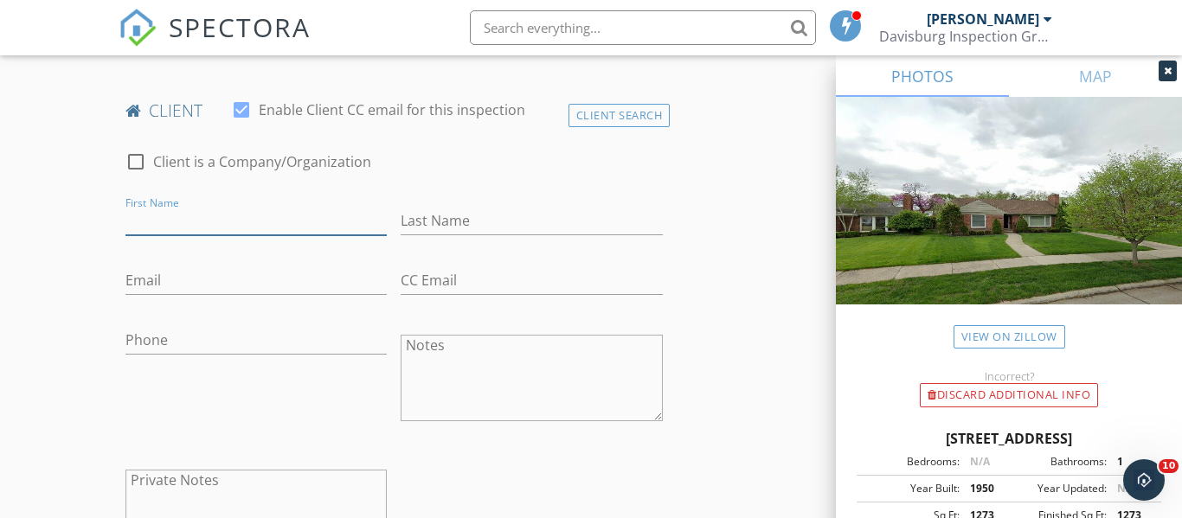
click at [184, 232] on input "First Name" at bounding box center [256, 221] width 262 height 29
type input "[PERSON_NAME]"
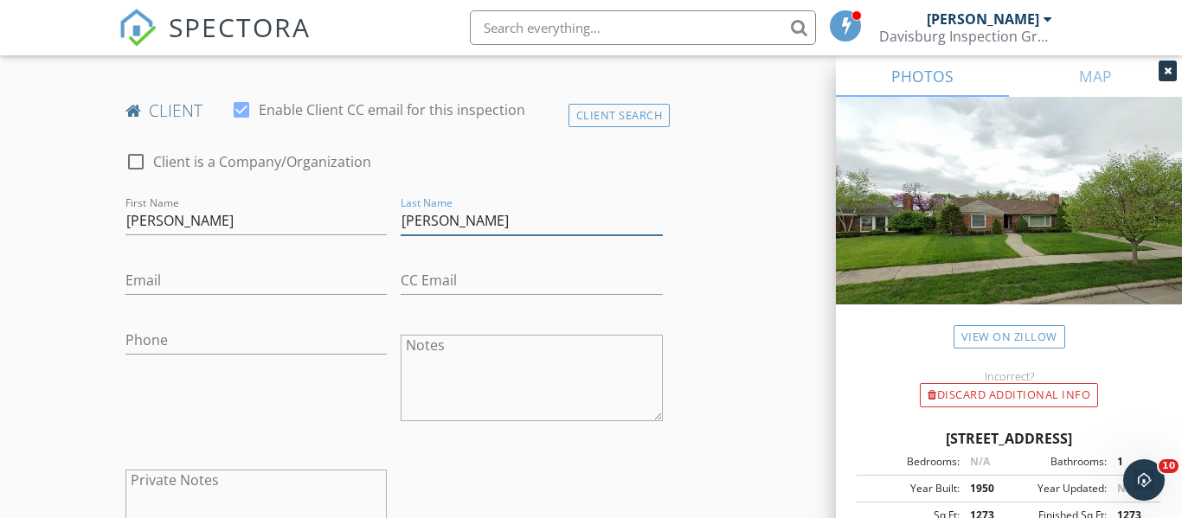
type input "[PERSON_NAME]"
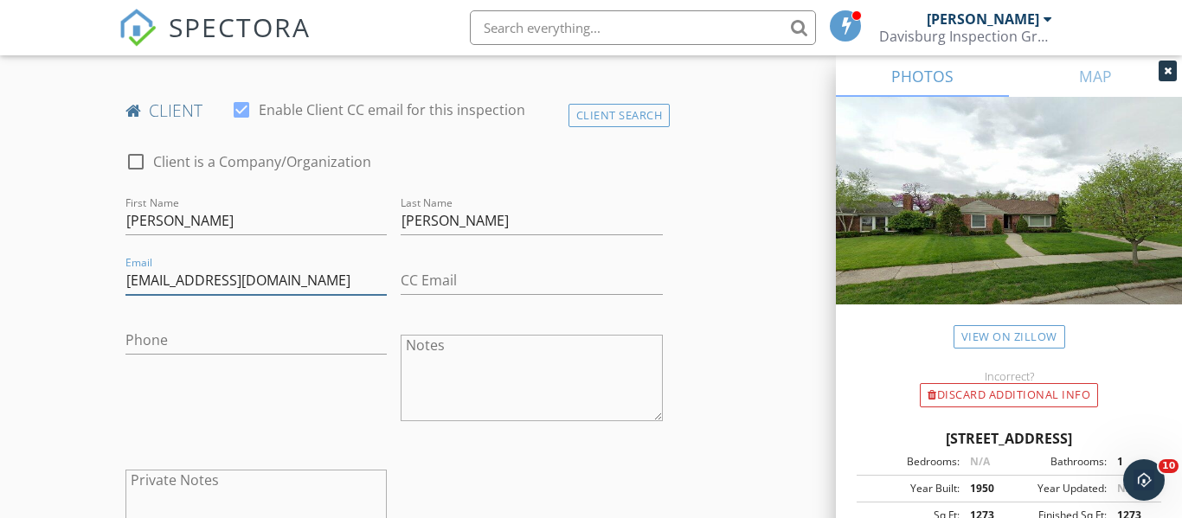
type input "[EMAIL_ADDRESS][DOMAIN_NAME]"
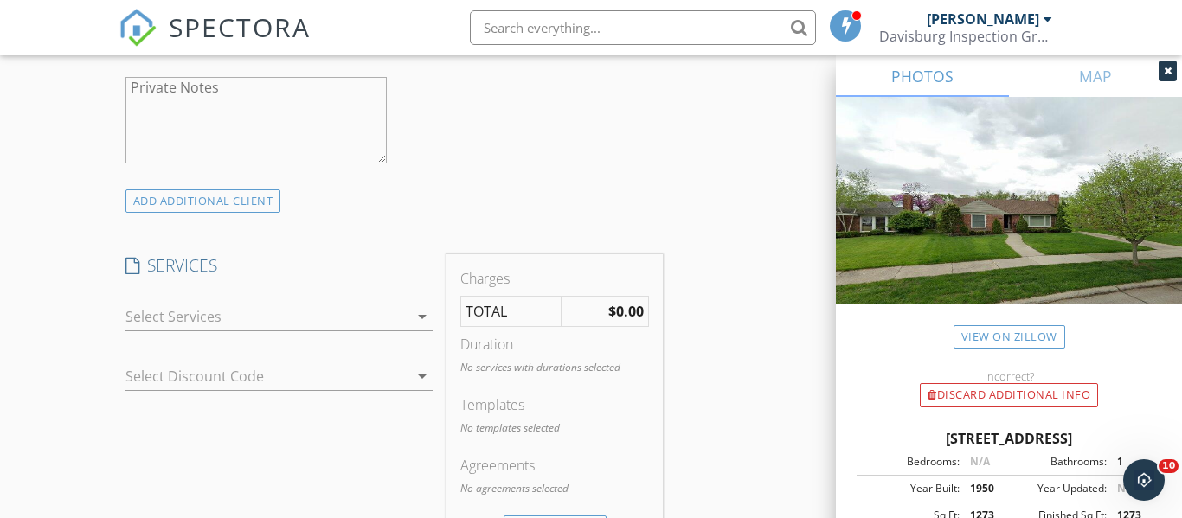
scroll to position [1314, 0]
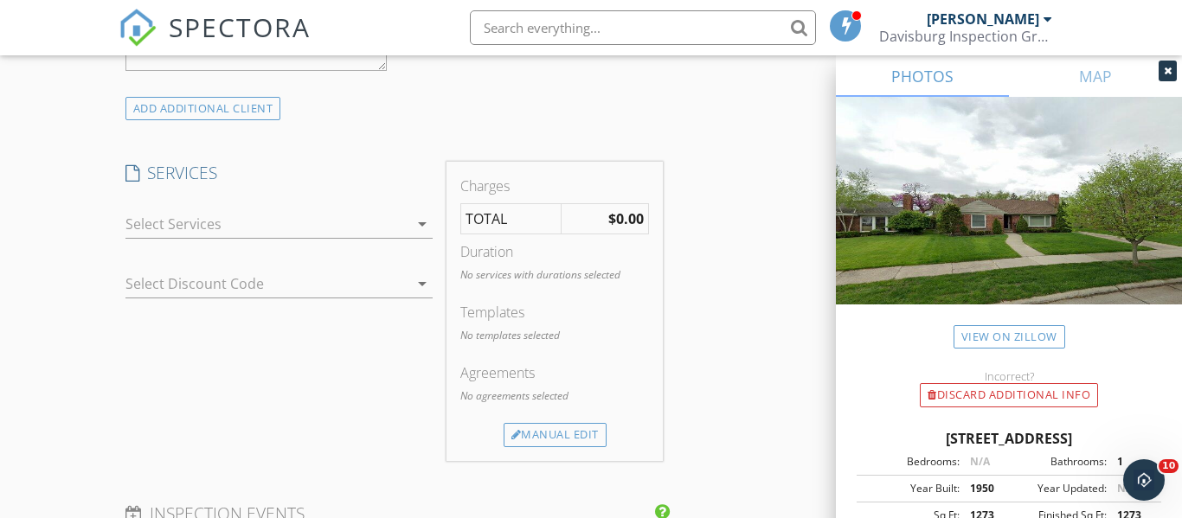
type input "[PHONE_NUMBER]"
click at [290, 238] on div at bounding box center [267, 224] width 284 height 28
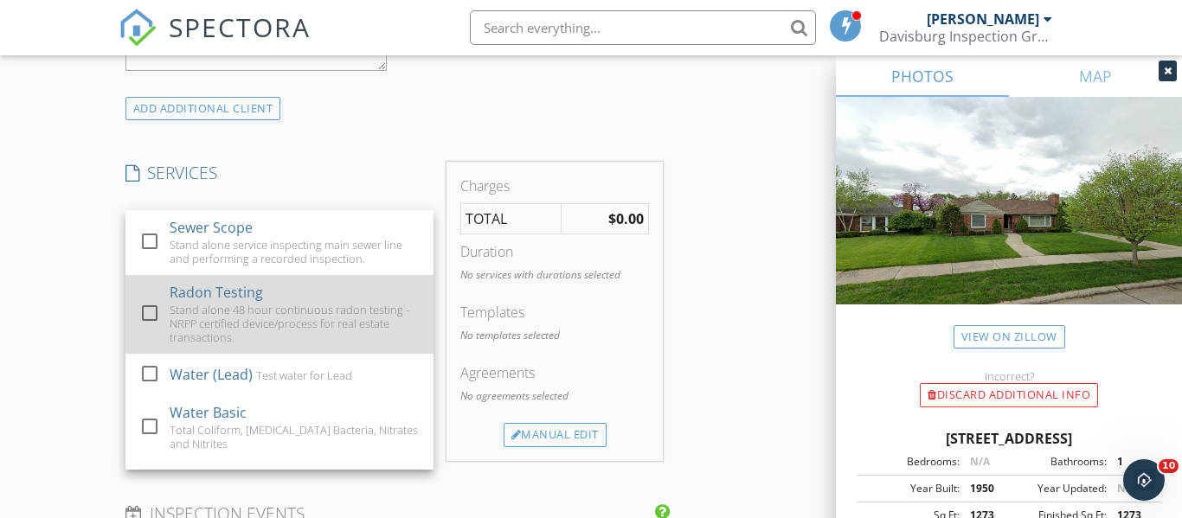
scroll to position [698, 0]
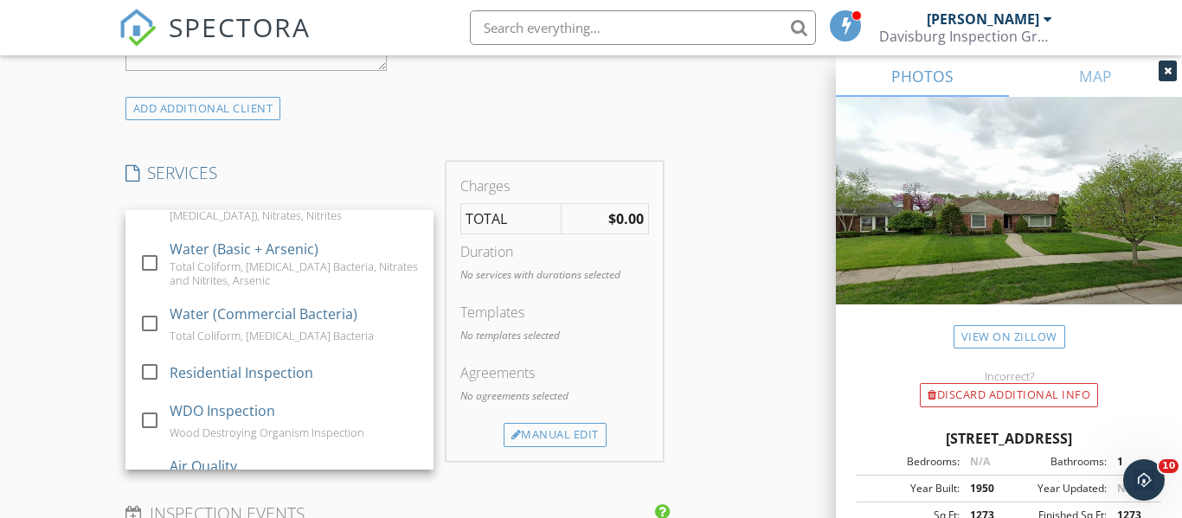
click at [276, 363] on div "Residential Inspection" at bounding box center [242, 373] width 144 height 21
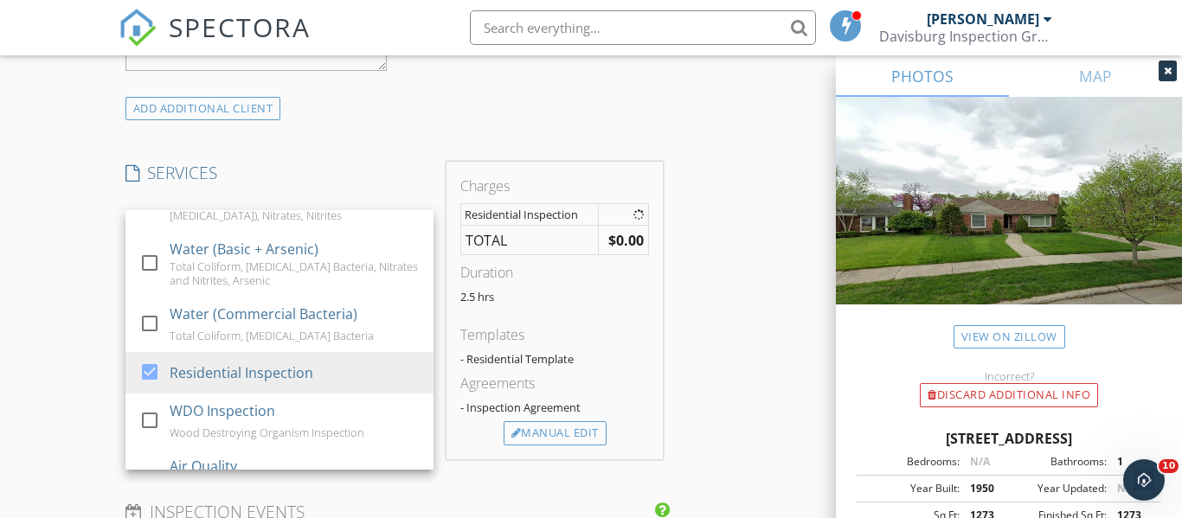
click at [22, 243] on div "New Inspection Click here to use the New Order Form INSPECTOR(S) check_box Ryan…" at bounding box center [591, 305] width 1182 height 3036
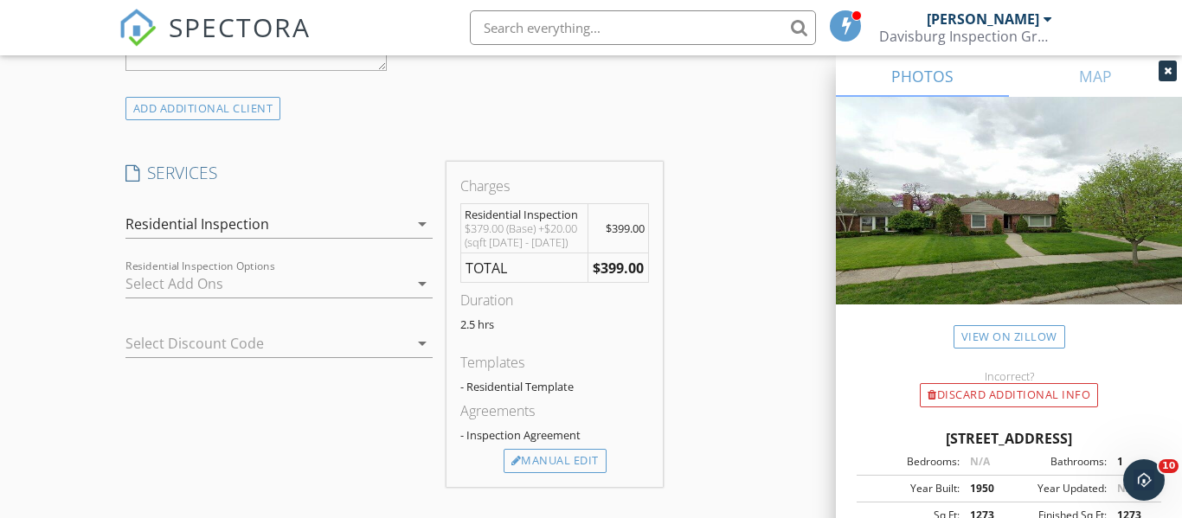
click at [247, 298] on div at bounding box center [267, 284] width 284 height 28
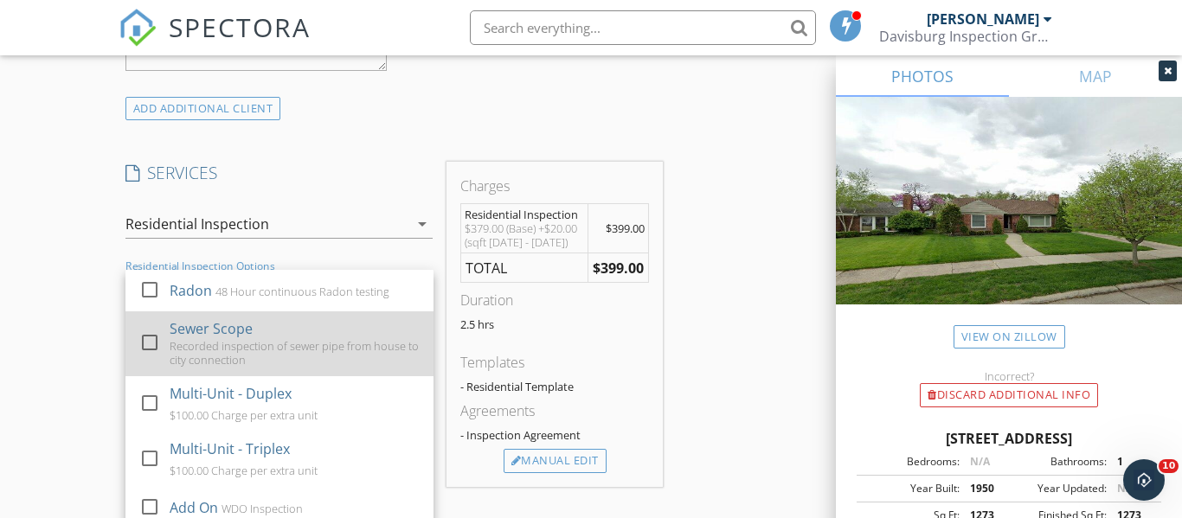
drag, startPoint x: 260, startPoint y: 347, endPoint x: 191, endPoint y: 333, distance: 69.7
click at [259, 347] on div "Sewer Scope Recorded inspection of sewer pipe from house to city connection" at bounding box center [295, 343] width 250 height 65
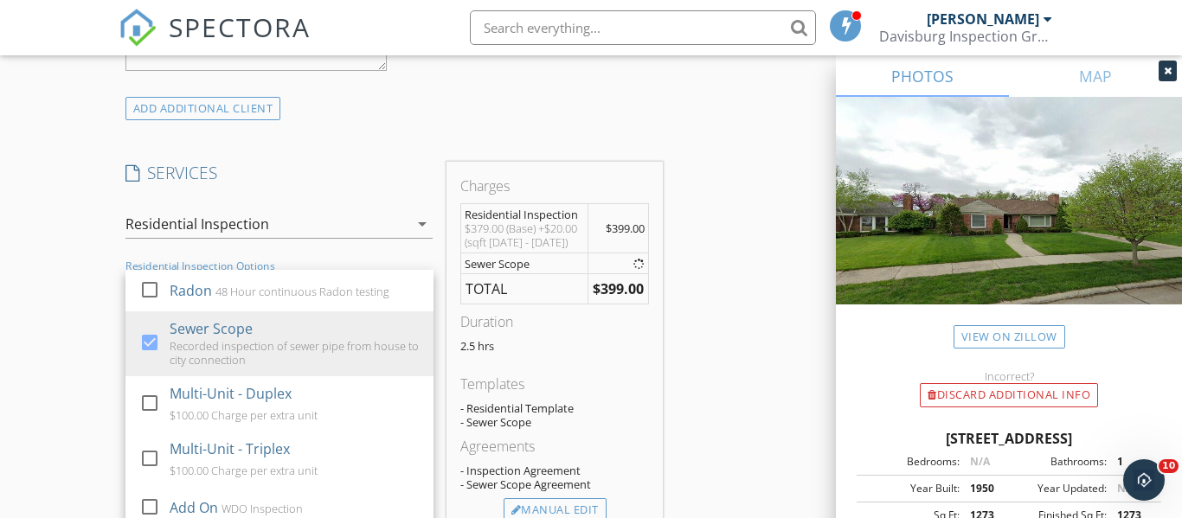
click at [3, 230] on div "New Inspection Click here to use the New Order Form INSPECTOR(S) check_box Ryan…" at bounding box center [591, 343] width 1182 height 3113
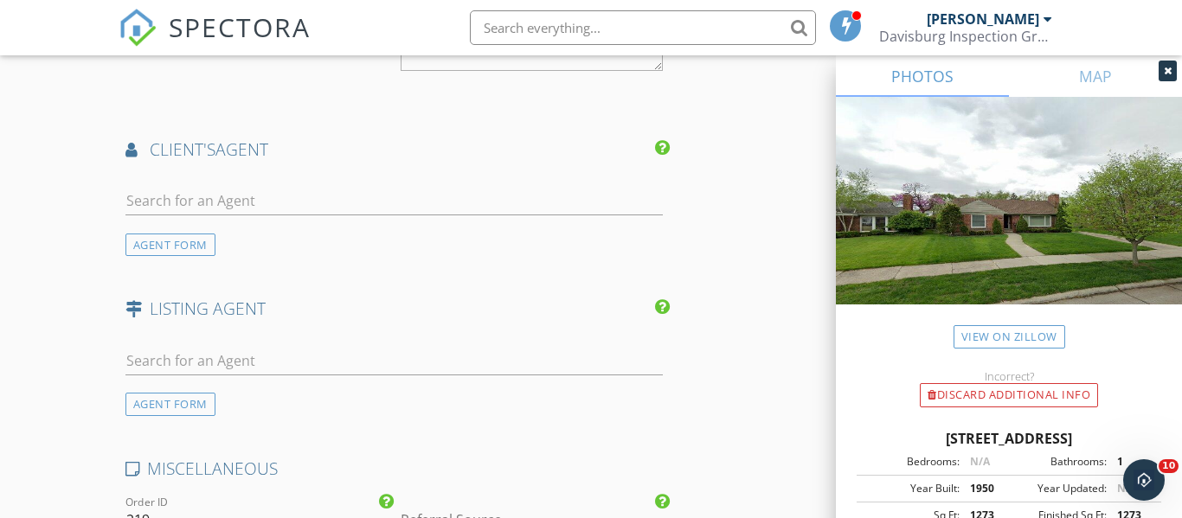
scroll to position [2188, 0]
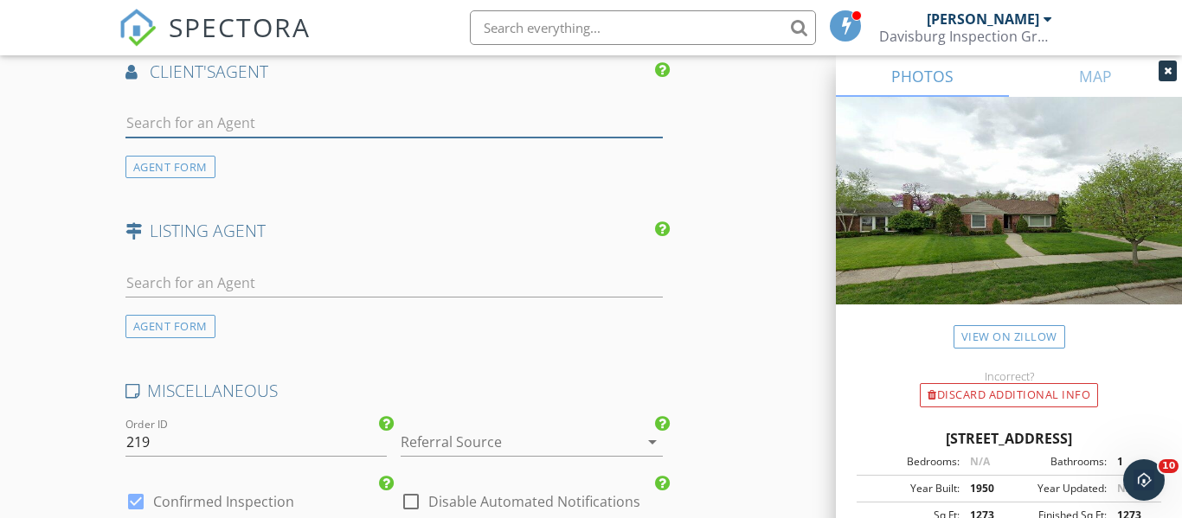
click at [347, 134] on input "text" at bounding box center [393, 123] width 537 height 29
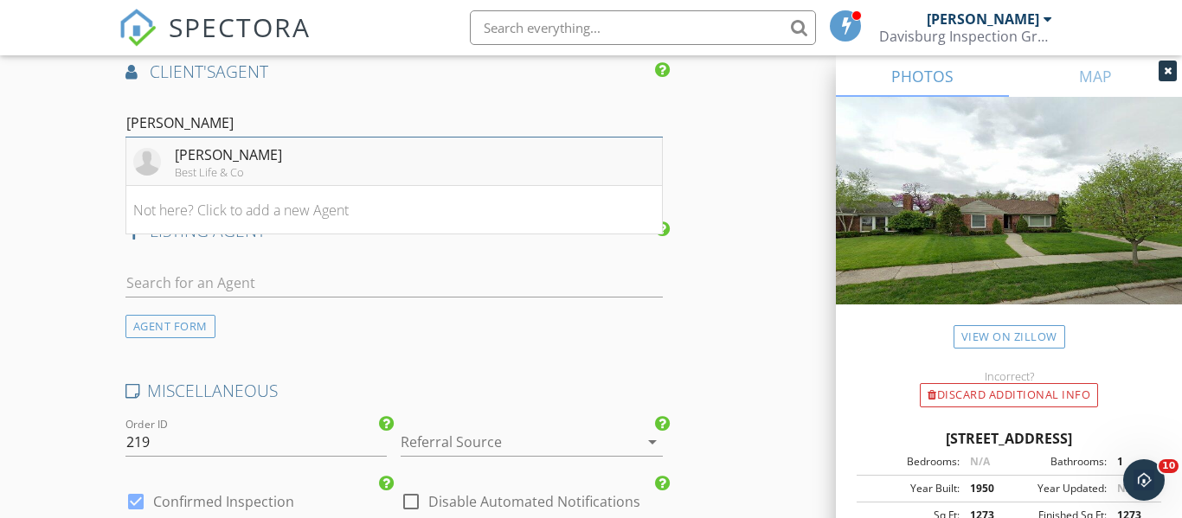
type input "[PERSON_NAME]"
click at [191, 165] on div "[PERSON_NAME]" at bounding box center [228, 154] width 107 height 21
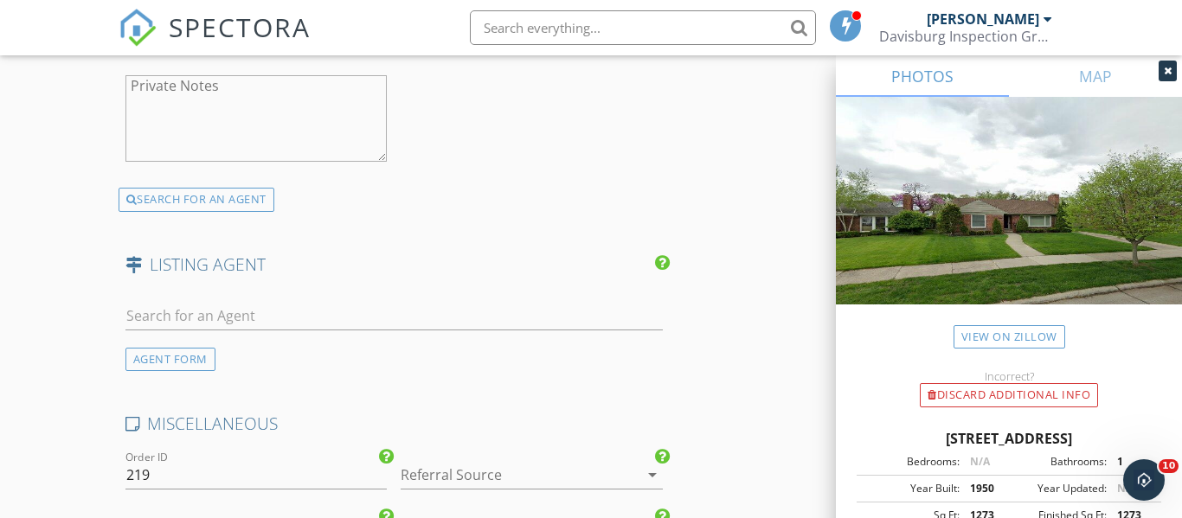
scroll to position [2652, 0]
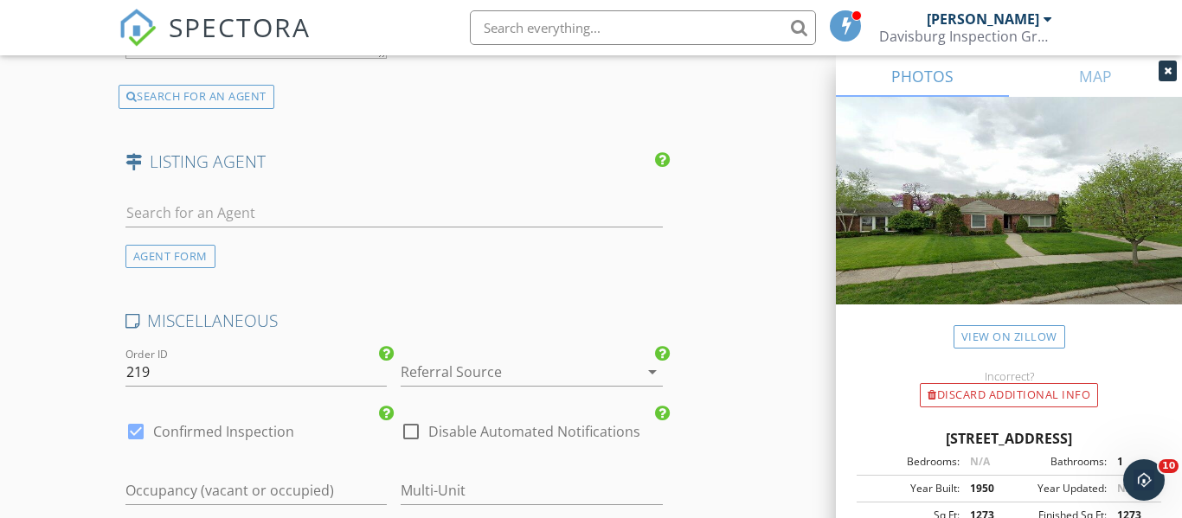
click at [523, 386] on div at bounding box center [508, 372] width 214 height 28
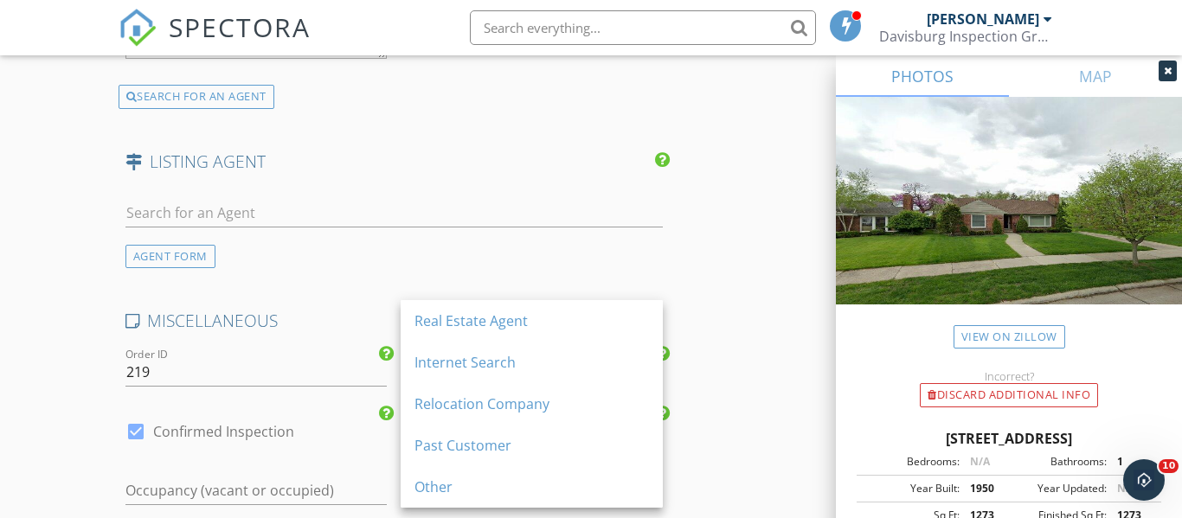
click at [523, 391] on div "Relocation Company" at bounding box center [531, 404] width 234 height 42
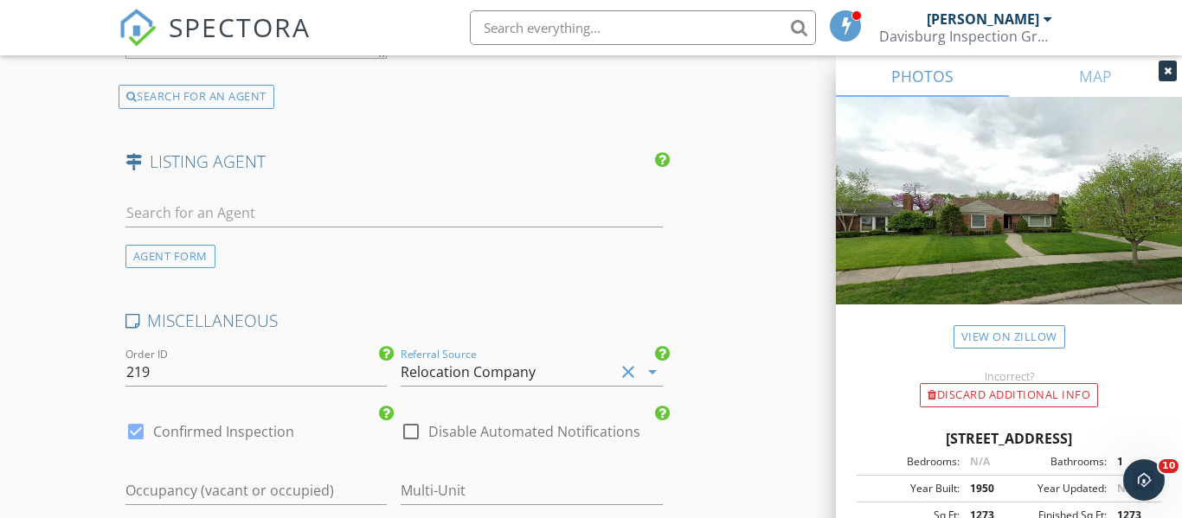
click at [523, 380] on div "Relocation Company" at bounding box center [468, 372] width 135 height 16
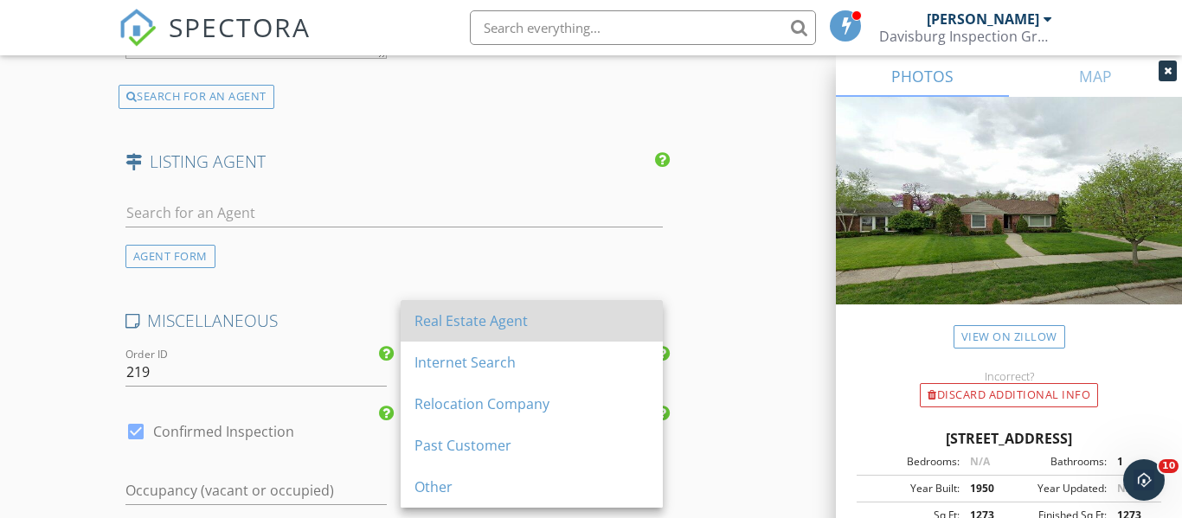
click at [514, 337] on div "Real Estate Agent" at bounding box center [531, 321] width 234 height 42
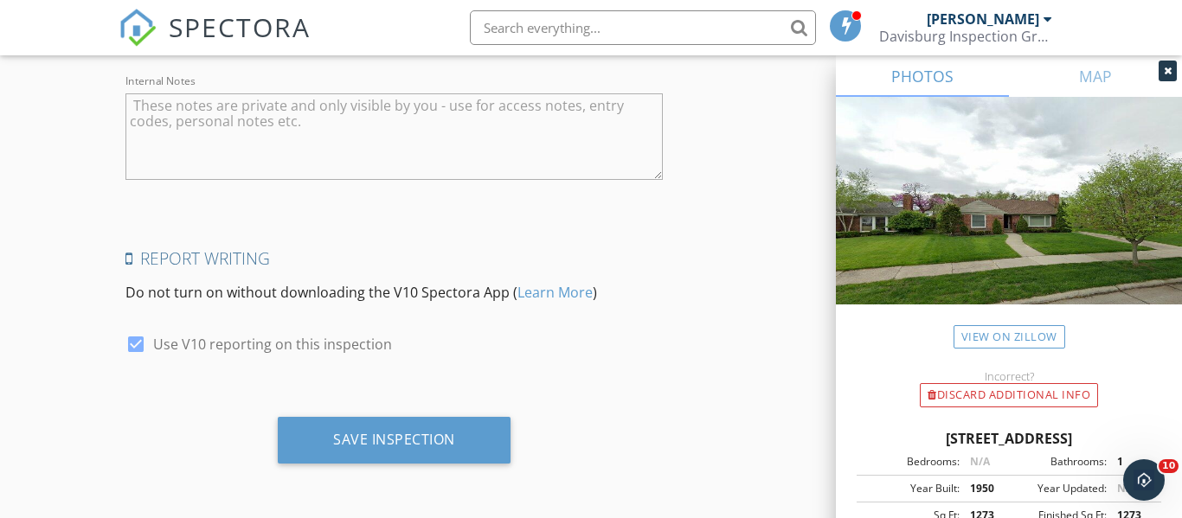
scroll to position [3119, 0]
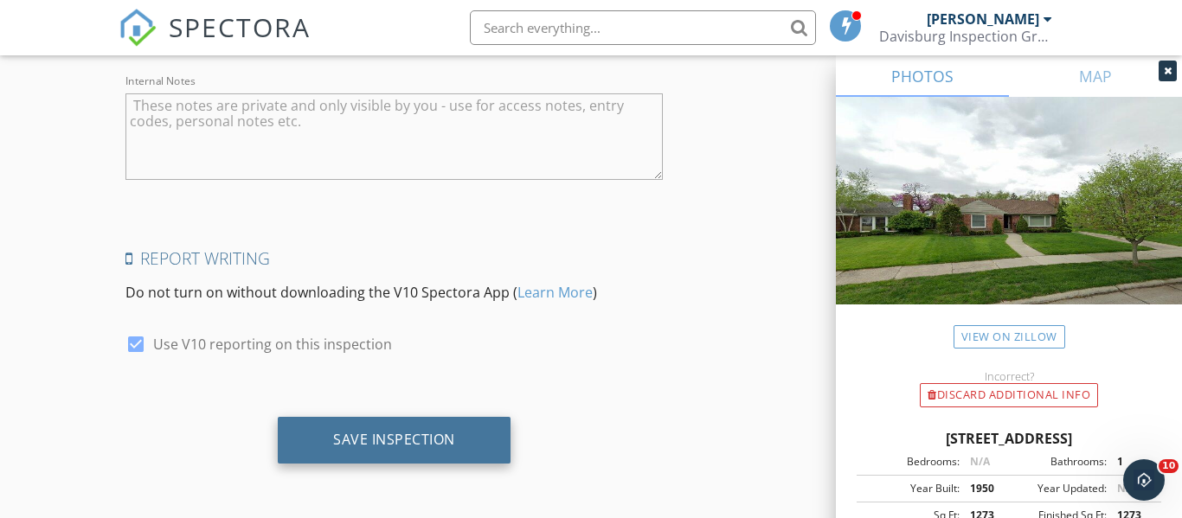
click at [388, 453] on div "Save Inspection" at bounding box center [394, 440] width 233 height 47
